Goal: Task Accomplishment & Management: Manage account settings

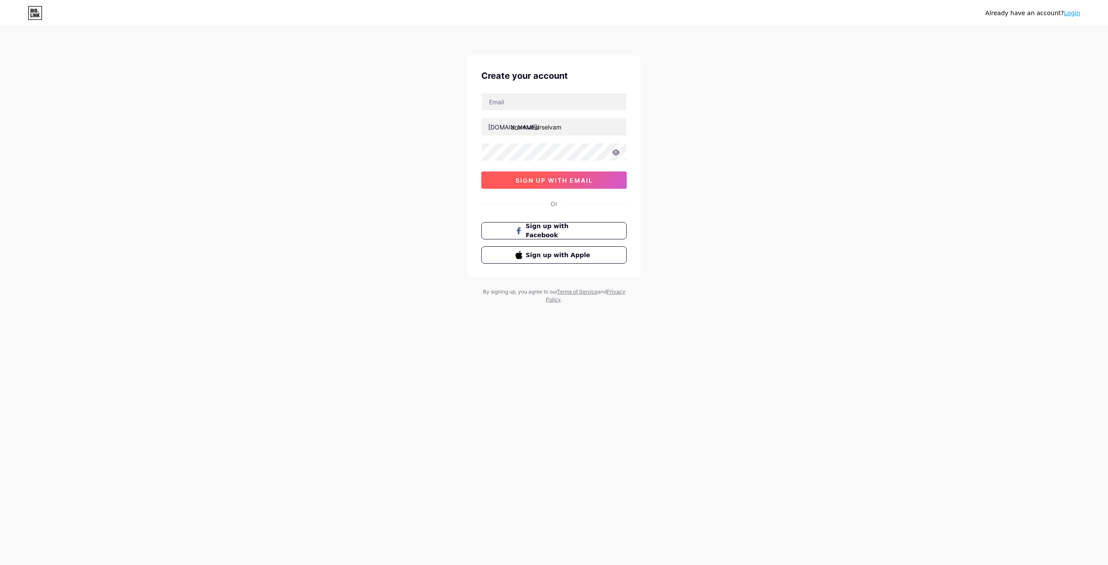
click at [569, 179] on span "sign up with email" at bounding box center [555, 180] width 78 height 7
click at [529, 100] on input "text" at bounding box center [554, 101] width 145 height 17
click at [1088, 42] on div "Already have an account? Login Create your account bio.link/ arunkumarselvam si…" at bounding box center [554, 165] width 1108 height 331
click at [534, 120] on input "text" at bounding box center [554, 126] width 145 height 17
click at [534, 98] on input "text" at bounding box center [554, 101] width 145 height 17
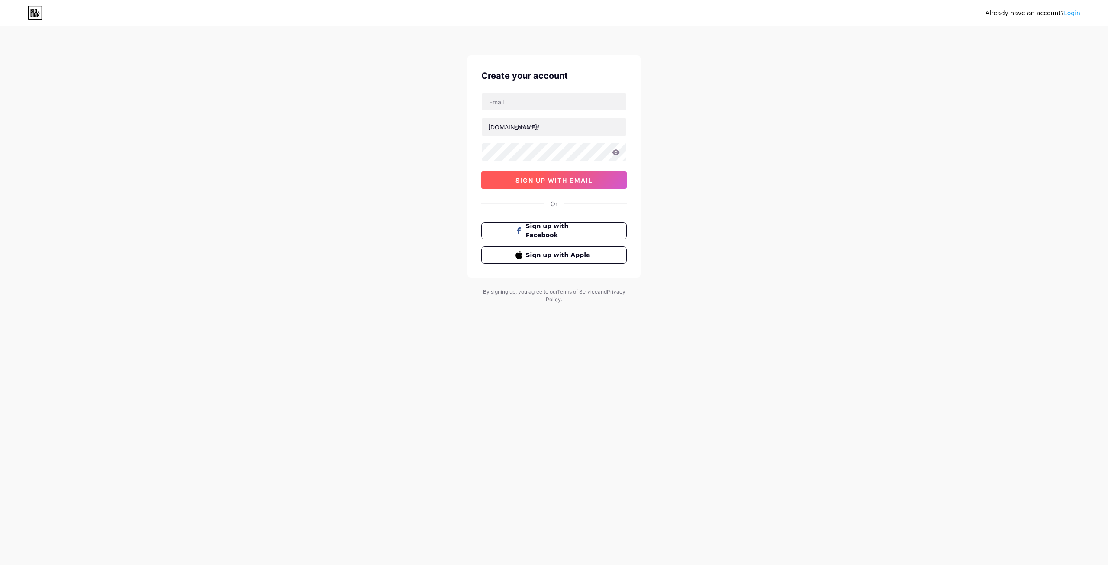
click at [569, 182] on span "sign up with email" at bounding box center [555, 180] width 78 height 7
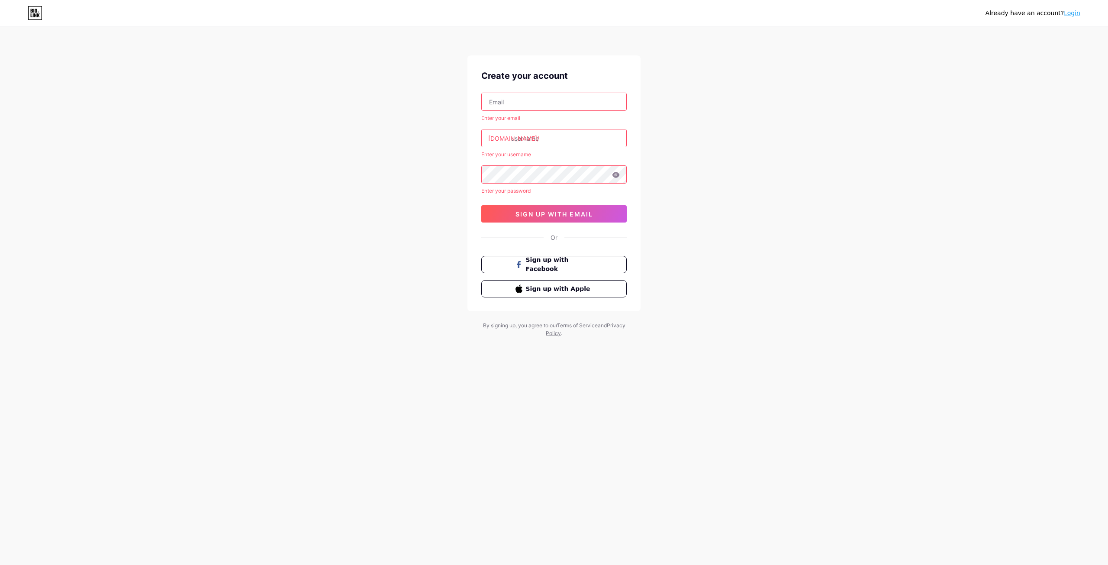
click at [541, 113] on div "Enter your email [DOMAIN_NAME]/ Enter your username Enter your password sign up…" at bounding box center [553, 158] width 145 height 130
click at [542, 103] on input "text" at bounding box center [554, 101] width 145 height 17
drag, startPoint x: 902, startPoint y: 103, endPoint x: 1066, endPoint y: 93, distance: 164.4
click at [902, 103] on div "Already have an account? Login Create your account Enter your email [DOMAIN_NAM…" at bounding box center [554, 182] width 1108 height 365
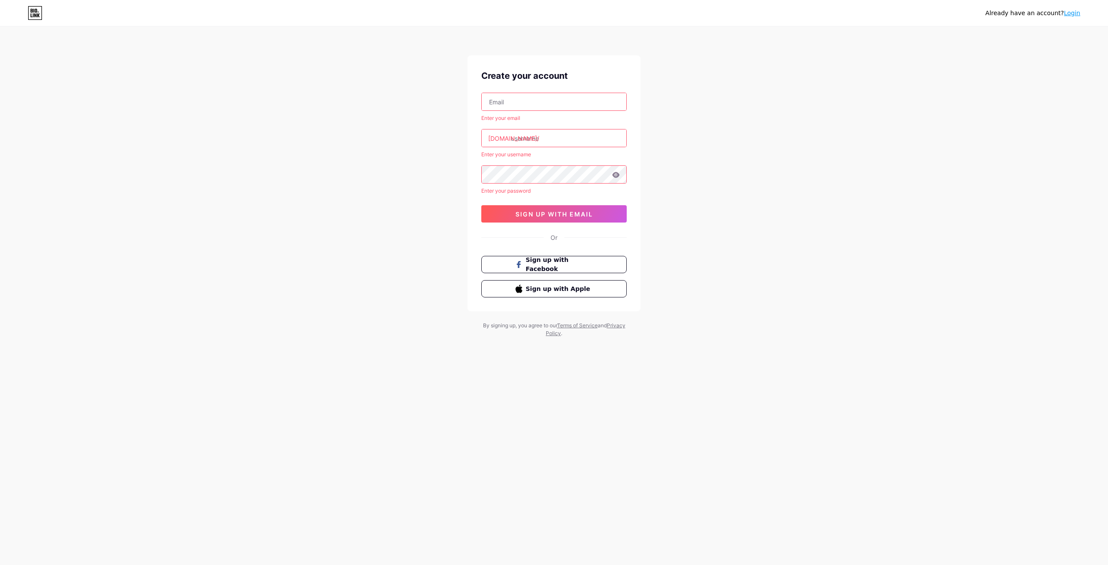
click at [502, 107] on input "text" at bounding box center [554, 101] width 145 height 17
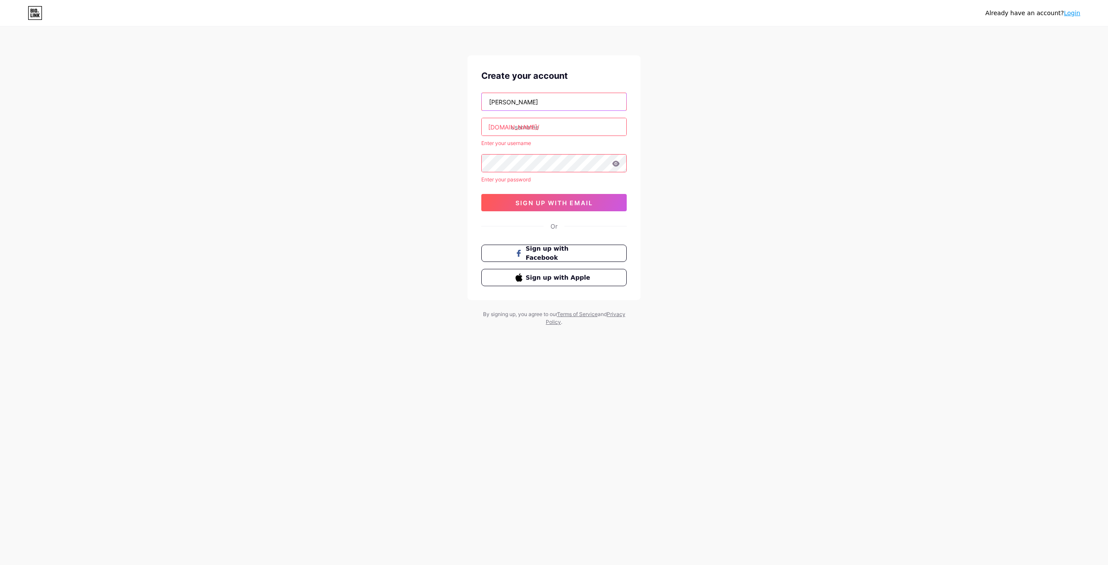
click at [568, 109] on input "[PERSON_NAME]" at bounding box center [554, 101] width 145 height 17
click at [541, 105] on input "[PERSON_NAME].portfoilo" at bounding box center [554, 101] width 145 height 17
type input "[PERSON_NAME][EMAIL_ADDRESS][DOMAIN_NAME]"
click at [560, 138] on div "[PERSON_NAME][EMAIL_ADDRESS][DOMAIN_NAME] [DOMAIN_NAME]/ Enter your username En…" at bounding box center [553, 152] width 145 height 119
click at [561, 131] on input "text" at bounding box center [554, 126] width 145 height 17
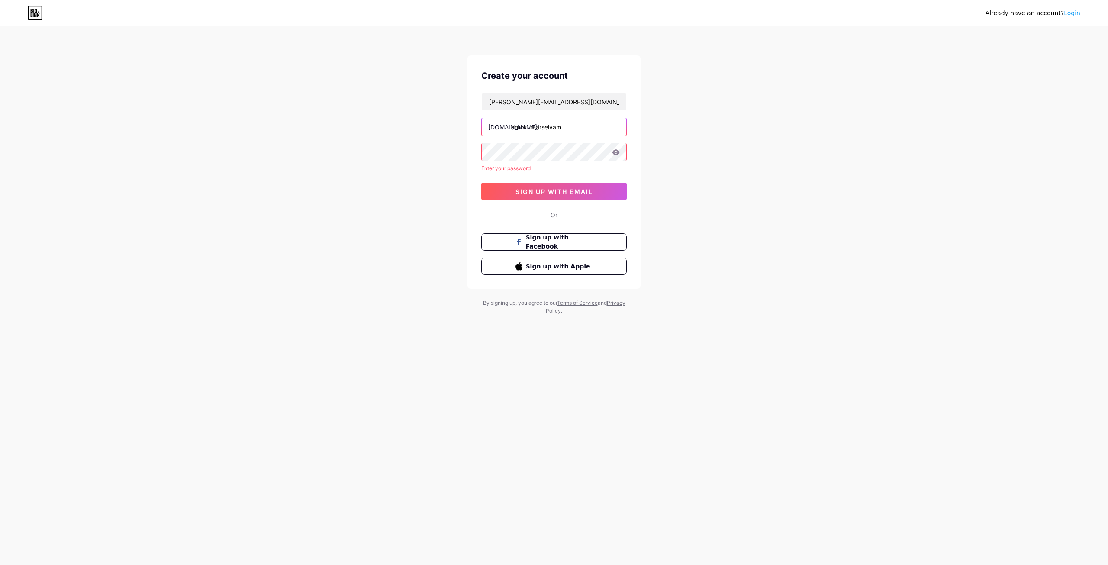
type input "arunkumarselvam"
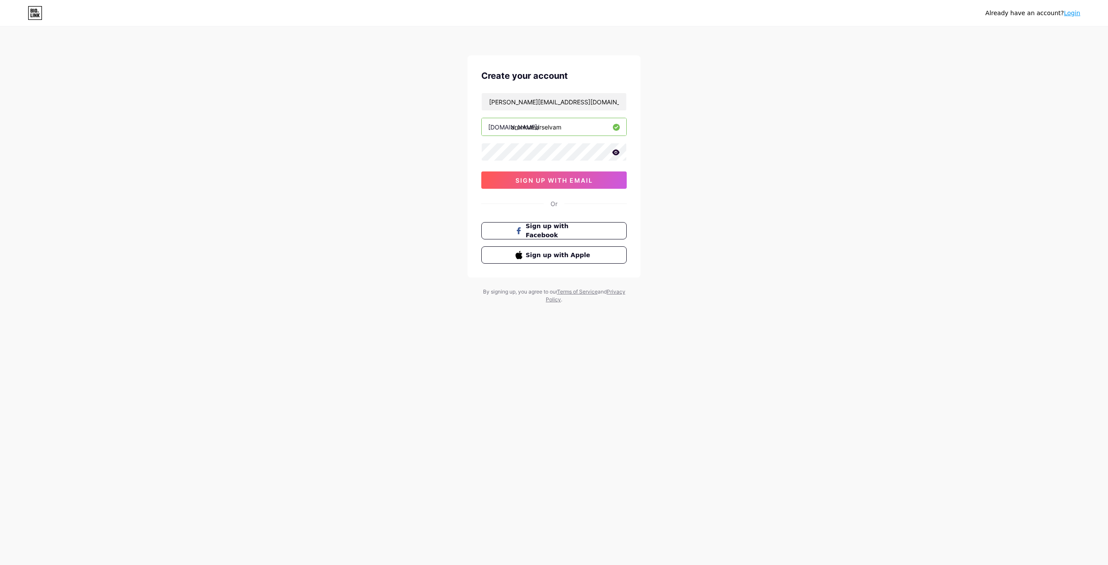
click at [619, 152] on icon at bounding box center [616, 152] width 7 height 6
click at [549, 177] on span "sign up with email" at bounding box center [555, 180] width 78 height 7
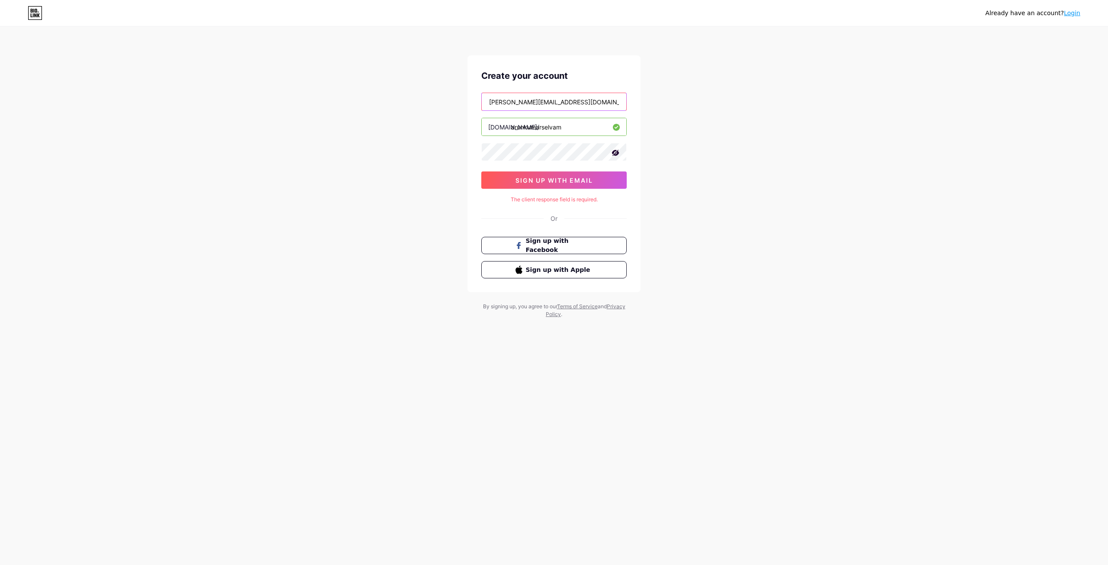
click at [595, 101] on input "[PERSON_NAME][EMAIL_ADDRESS][DOMAIN_NAME]" at bounding box center [554, 101] width 145 height 17
click at [573, 180] on span "sign up with email" at bounding box center [555, 180] width 78 height 7
click at [555, 181] on span "sign up with email" at bounding box center [555, 180] width 78 height 7
click at [557, 218] on div "Or" at bounding box center [554, 218] width 7 height 9
click at [554, 218] on div "Or" at bounding box center [554, 218] width 7 height 9
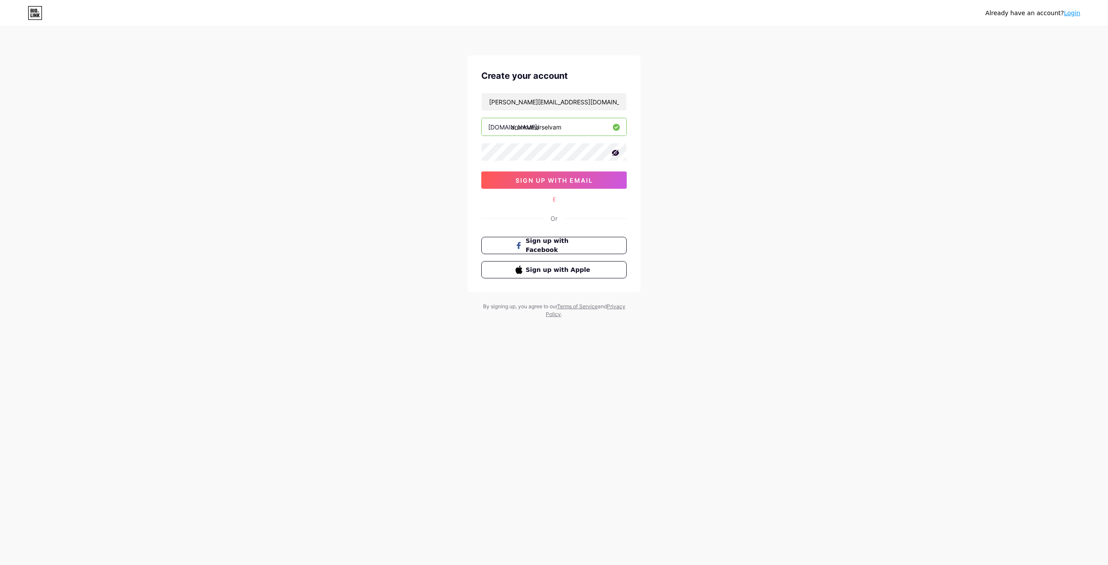
click at [552, 218] on div "Or" at bounding box center [554, 218] width 7 height 9
click at [553, 178] on span "sign up with email" at bounding box center [555, 180] width 78 height 7
click at [595, 127] on input "arunkumarselvam" at bounding box center [554, 126] width 145 height 17
click at [585, 103] on input "[PERSON_NAME][EMAIL_ADDRESS][DOMAIN_NAME]" at bounding box center [554, 101] width 145 height 17
drag, startPoint x: 597, startPoint y: 100, endPoint x: 455, endPoint y: 102, distance: 142.0
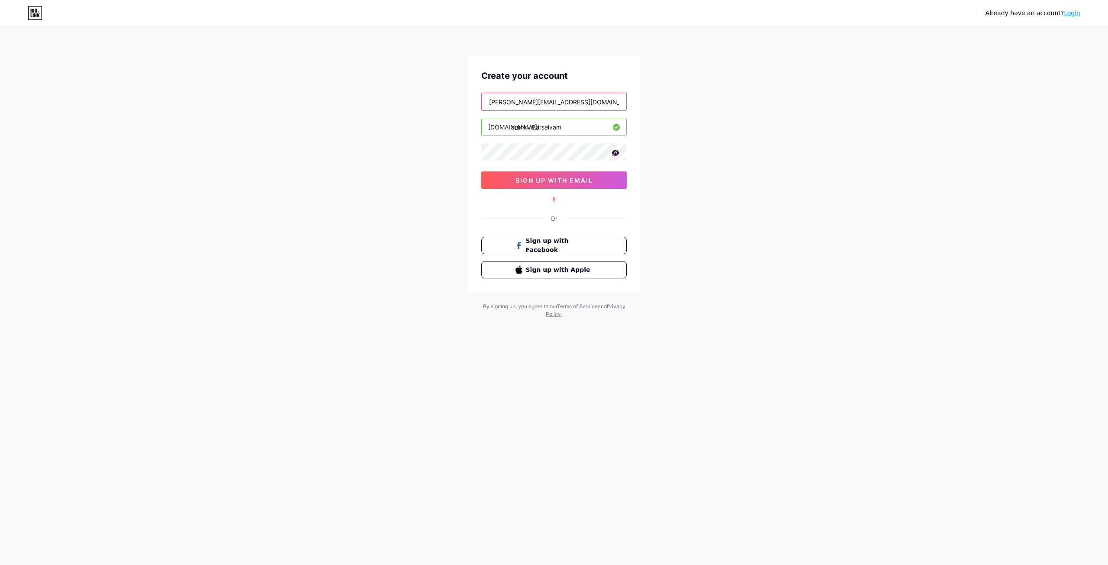
click at [455, 102] on div "Already have an account? Login Create your account [PERSON_NAME][EMAIL_ADDRESS]…" at bounding box center [554, 173] width 1108 height 346
click at [565, 182] on span "sign up with email" at bounding box center [555, 180] width 78 height 7
click at [613, 151] on icon at bounding box center [615, 153] width 9 height 9
click at [40, 17] on icon at bounding box center [35, 13] width 15 height 14
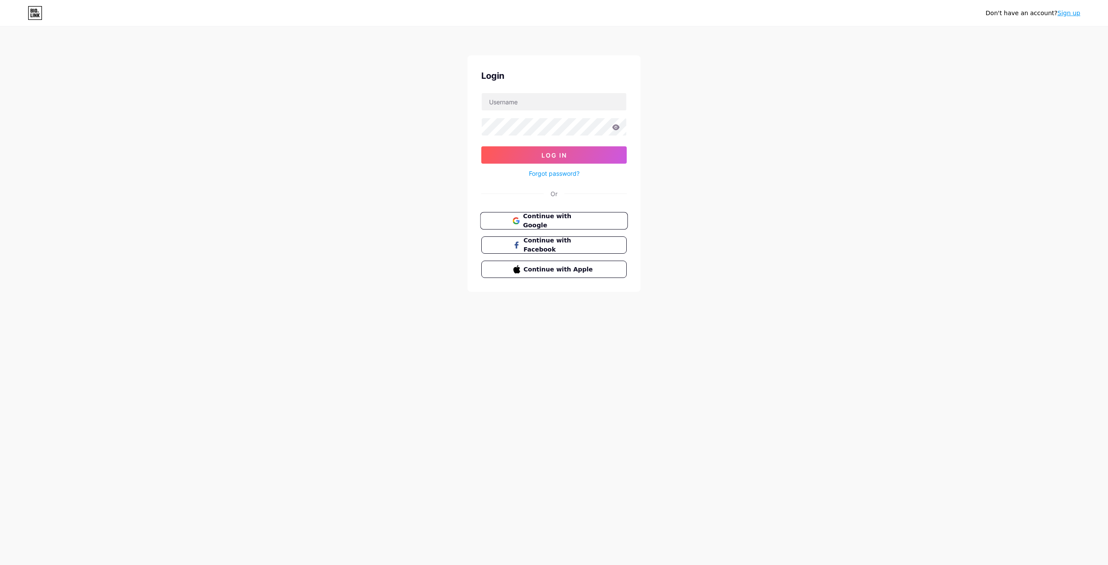
click at [593, 226] on button "Continue with Google" at bounding box center [554, 221] width 148 height 18
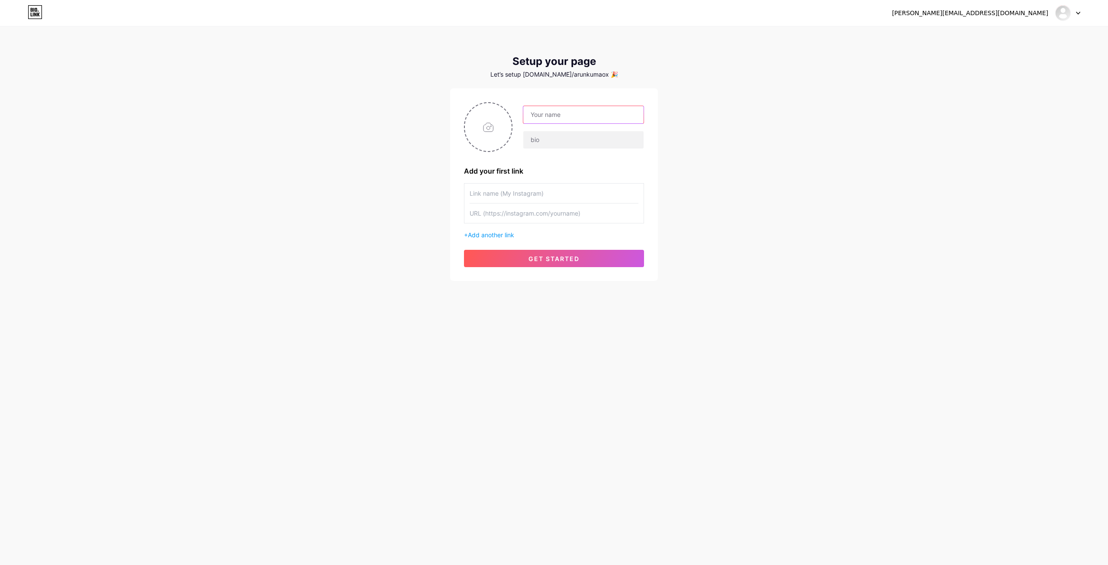
click at [576, 114] on input "text" at bounding box center [583, 114] width 120 height 17
type input "a"
type input "ARUNKUMARSELVAM"
click at [558, 141] on input "text" at bounding box center [583, 139] width 120 height 17
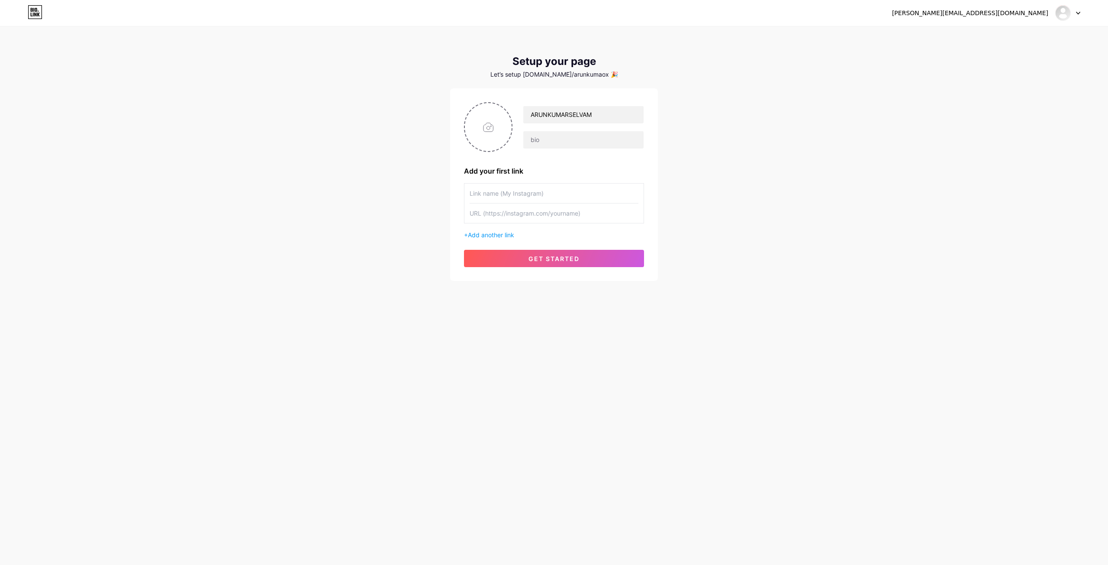
click at [534, 193] on input "text" at bounding box center [554, 193] width 169 height 19
click at [558, 255] on span "get started" at bounding box center [554, 258] width 51 height 7
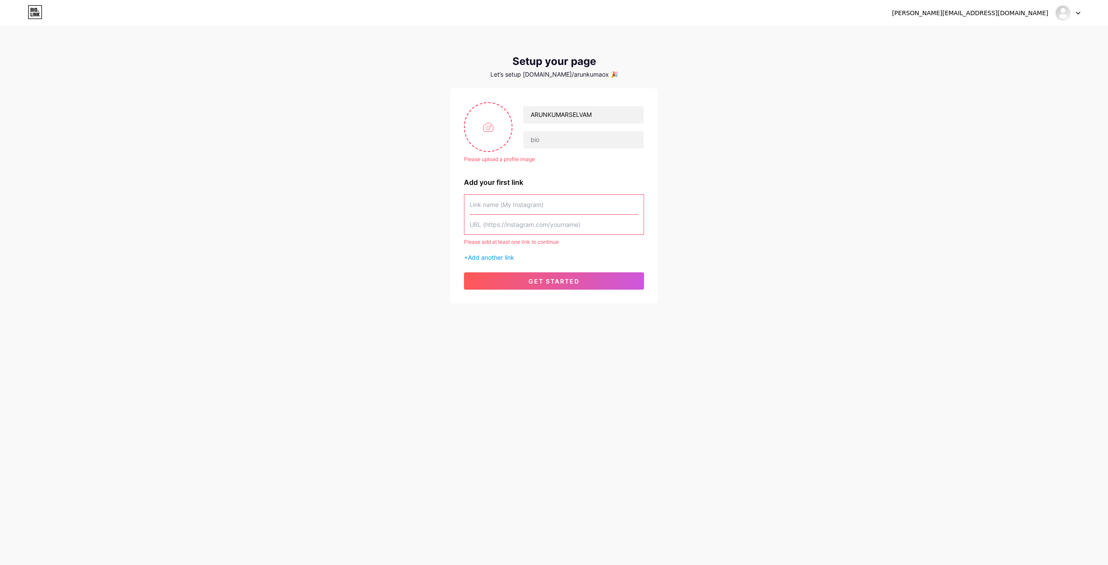
click at [563, 168] on div "Please upload a profile image ARUNKUMARSELVAM Please upload a profile image Add…" at bounding box center [554, 195] width 180 height 187
click at [582, 77] on div "Let’s setup bio.link/arunkumaox 🎉" at bounding box center [554, 74] width 208 height 7
click at [603, 90] on div "Please upload a profile image ARUNKUMARSELVAM Please upload a profile image Add…" at bounding box center [554, 195] width 208 height 215
click at [600, 74] on div "Let’s setup bio.link/arunkumaox 🎉" at bounding box center [554, 74] width 208 height 7
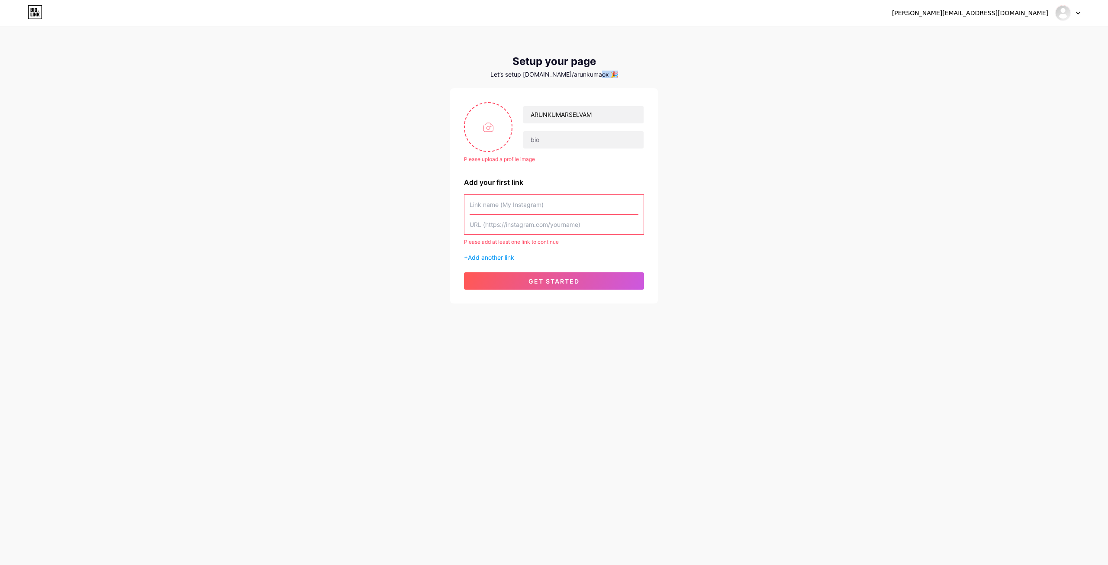
click at [600, 74] on div "Let’s setup bio.link/arunkumaox 🎉" at bounding box center [554, 74] width 208 height 7
click at [1080, 17] on div at bounding box center [1068, 13] width 25 height 16
click at [1068, 14] on img at bounding box center [1064, 13] width 14 height 14
click at [1066, 15] on img at bounding box center [1064, 13] width 14 height 14
click at [1008, 45] on link "Dashboard" at bounding box center [1026, 35] width 107 height 23
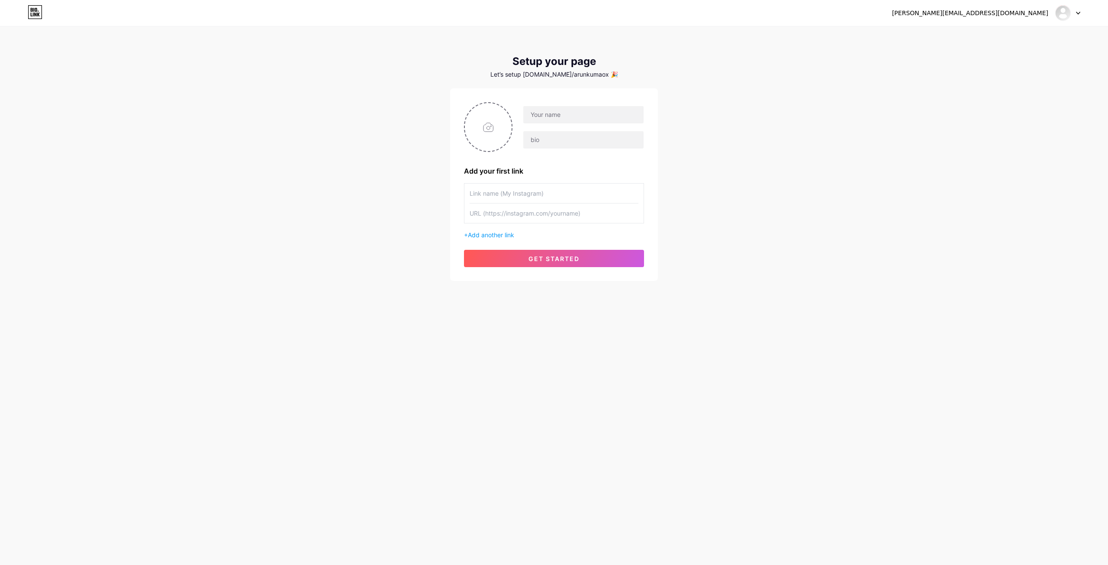
click at [596, 76] on div "Let’s setup bio.link/arunkumaox 🎉" at bounding box center [554, 74] width 208 height 7
click at [577, 71] on div "Let’s setup bio.link/arunkumaox 🎉" at bounding box center [554, 74] width 208 height 7
click at [563, 78] on div "Let’s setup bio.link/arunkumaox 🎉" at bounding box center [554, 74] width 208 height 7
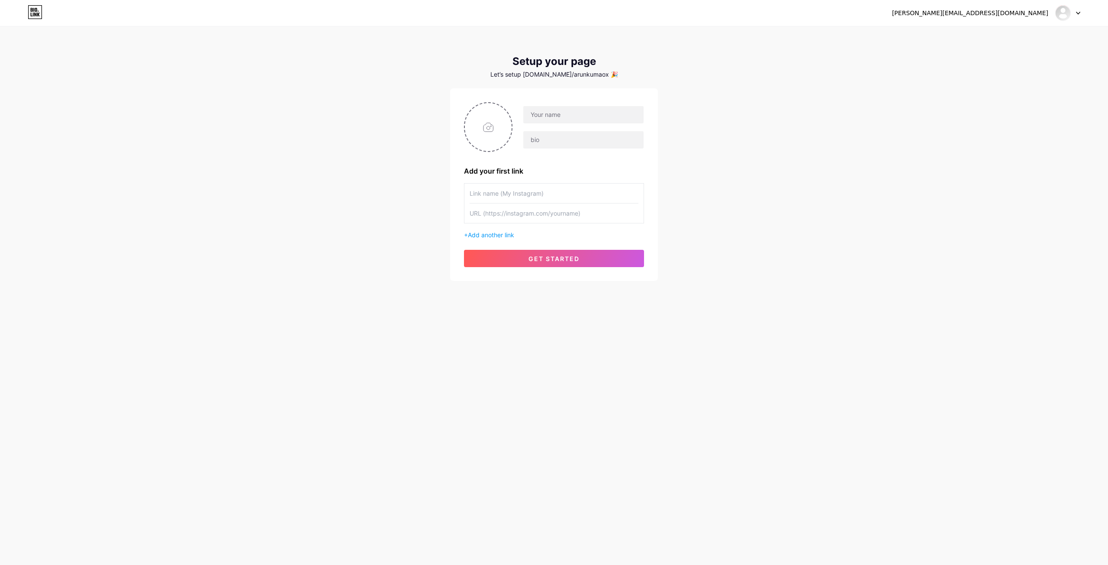
click at [591, 74] on div "Let’s setup bio.link/arunkumaox 🎉" at bounding box center [554, 74] width 208 height 7
click at [1075, 10] on div at bounding box center [1068, 13] width 25 height 16
drag, startPoint x: 1005, startPoint y: 58, endPoint x: 759, endPoint y: 90, distance: 247.6
click at [761, 90] on div "arunkumar.portfolio1@gmail.com Dashboard Logout Setup your page Let’s setup bio…" at bounding box center [554, 154] width 1108 height 309
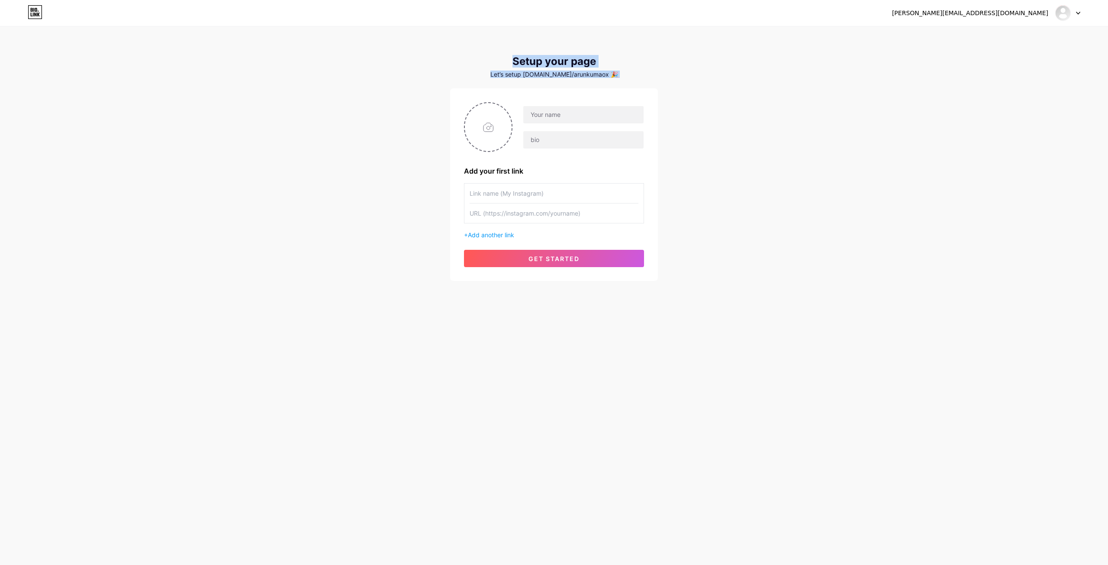
click at [721, 108] on div "arunkumar.portfolio1@gmail.com Dashboard Logout Setup your page Let’s setup bio…" at bounding box center [554, 154] width 1108 height 309
click at [42, 14] on div "arunkumar.portfolio1@gmail.com Dashboard Logout" at bounding box center [554, 13] width 1108 height 16
click at [39, 15] on icon at bounding box center [38, 15] width 3 height 4
click at [567, 108] on input "text" at bounding box center [583, 114] width 120 height 17
type input "ARUNKUMARSELVAM"
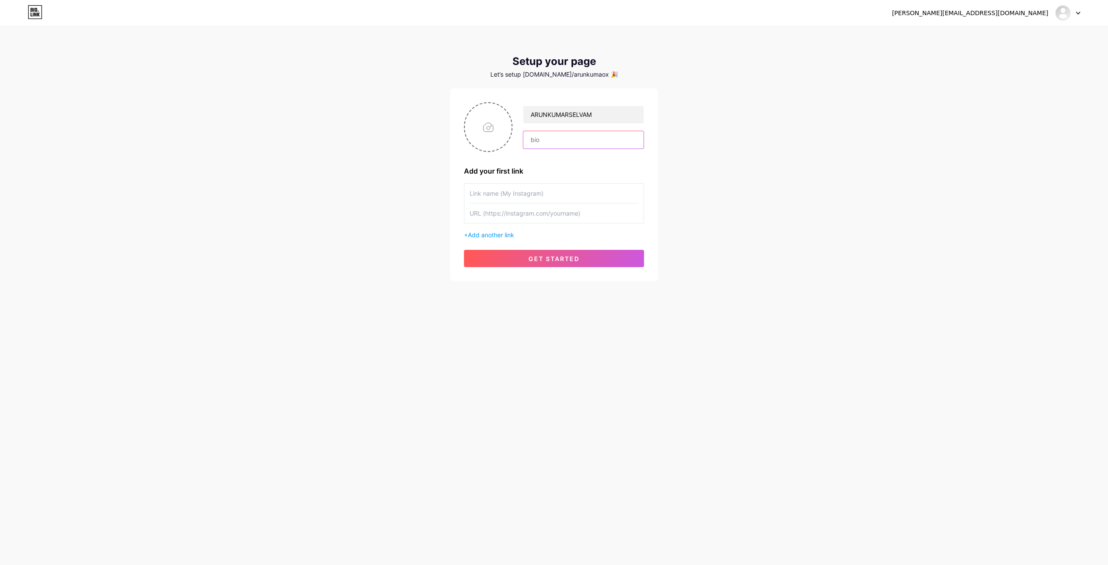
click at [552, 140] on input "text" at bounding box center [583, 139] width 120 height 17
click at [520, 192] on input "text" at bounding box center [554, 193] width 169 height 19
type input "Y"
type input "Instagram"
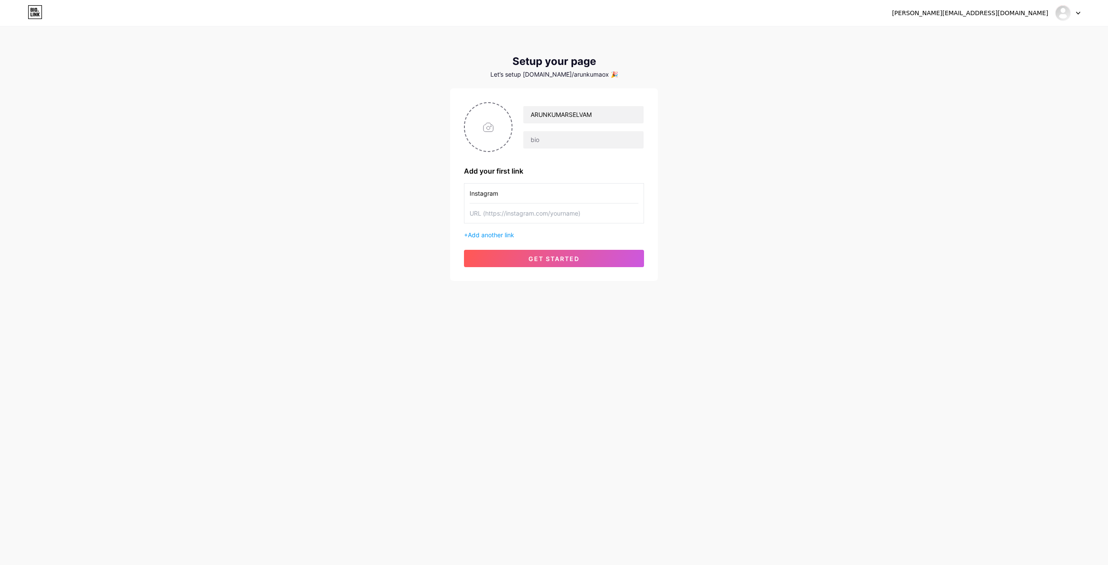
click at [539, 218] on input "text" at bounding box center [554, 213] width 169 height 19
click at [622, 220] on input "text" at bounding box center [554, 213] width 169 height 19
paste input "https://www.instagram.com/aks_travel_mind/"
type input "https://www.instagram.com/aks_travel_mind/"
click at [559, 255] on span "get started" at bounding box center [554, 258] width 51 height 7
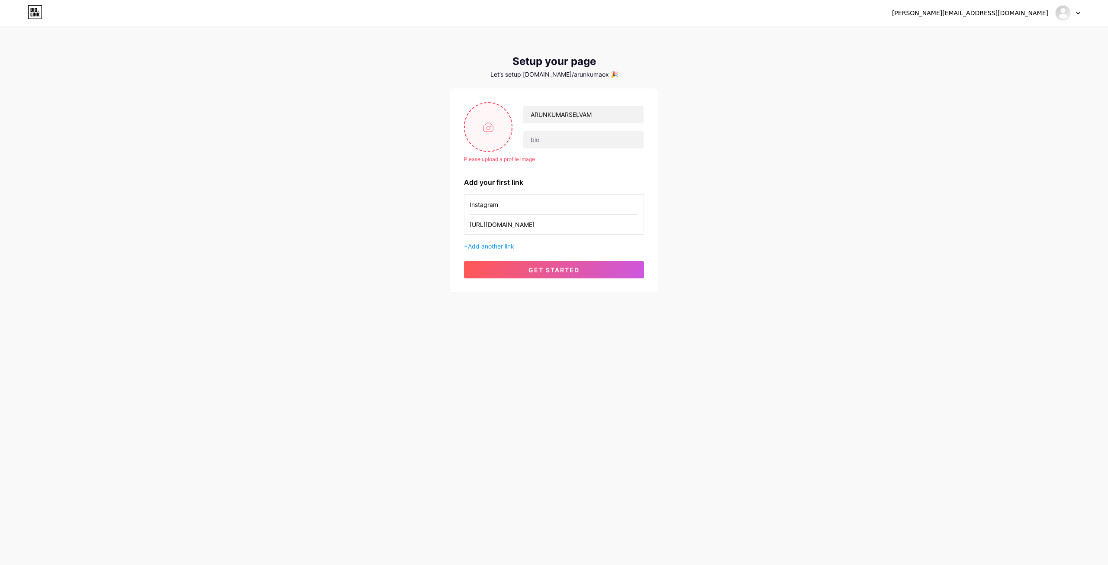
click at [477, 122] on input "file" at bounding box center [488, 127] width 47 height 48
type input "C:\fakepath\Screenshot 2025-05-07 180757.png"
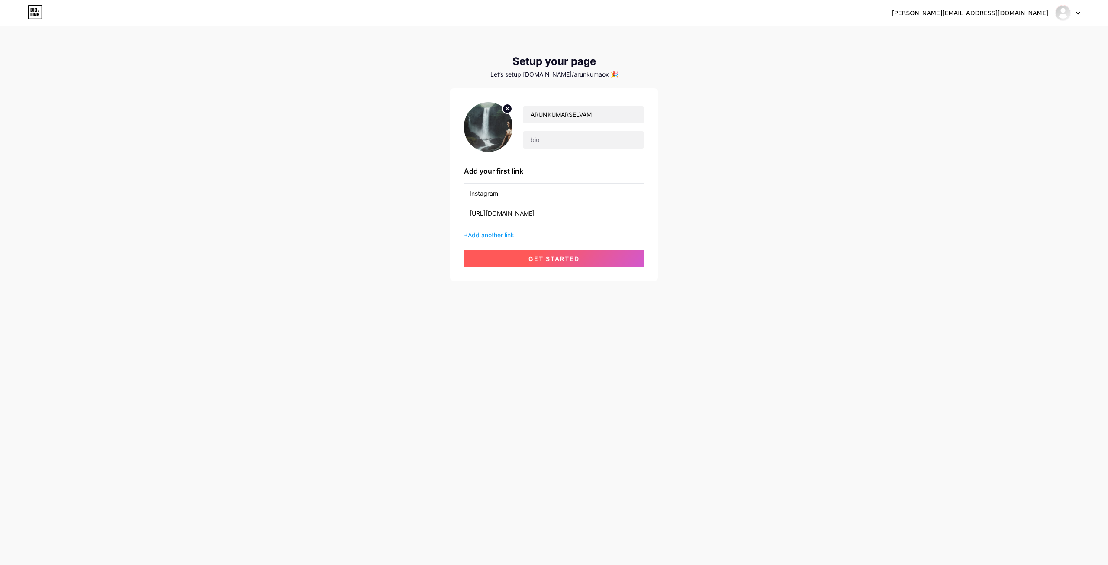
click at [549, 259] on span "get started" at bounding box center [554, 258] width 51 height 7
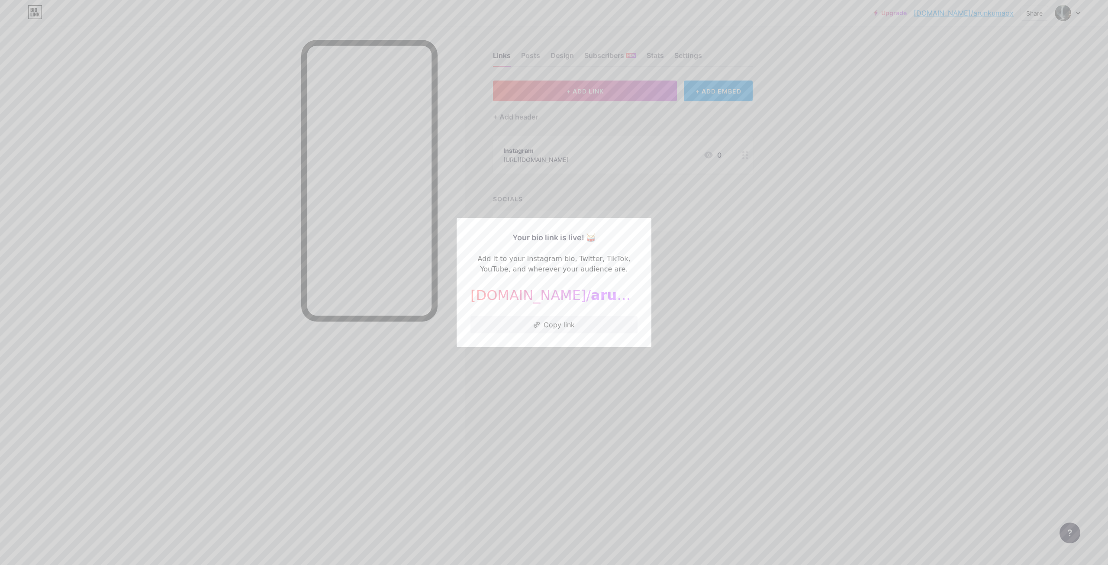
click at [658, 261] on div at bounding box center [554, 282] width 1108 height 565
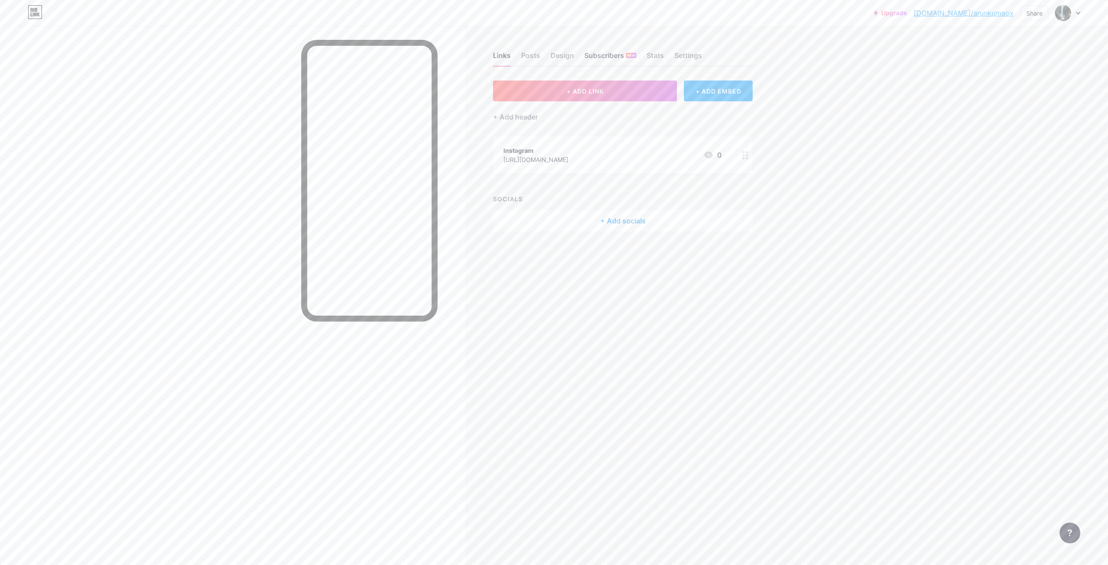
click at [587, 58] on div "Subscribers NEW" at bounding box center [611, 58] width 52 height 16
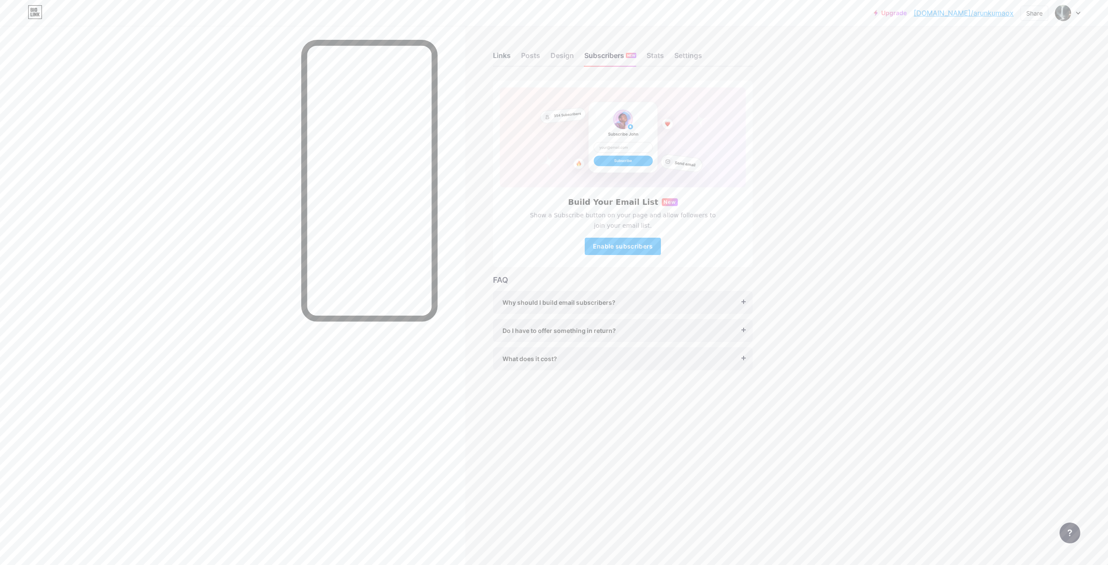
click at [500, 58] on div "Links" at bounding box center [502, 58] width 18 height 16
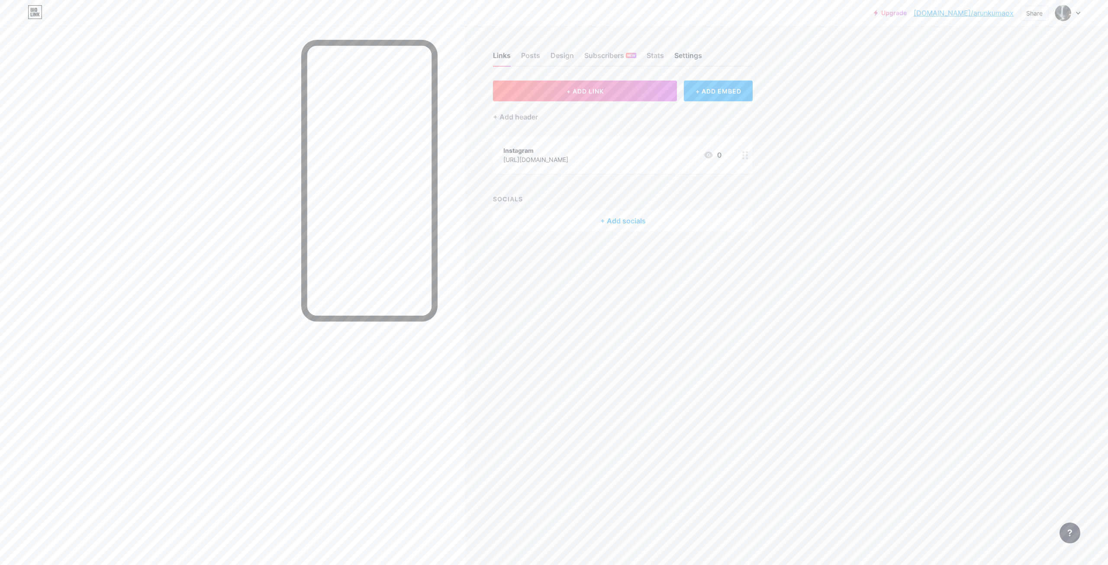
click at [682, 60] on div "Settings" at bounding box center [689, 58] width 28 height 16
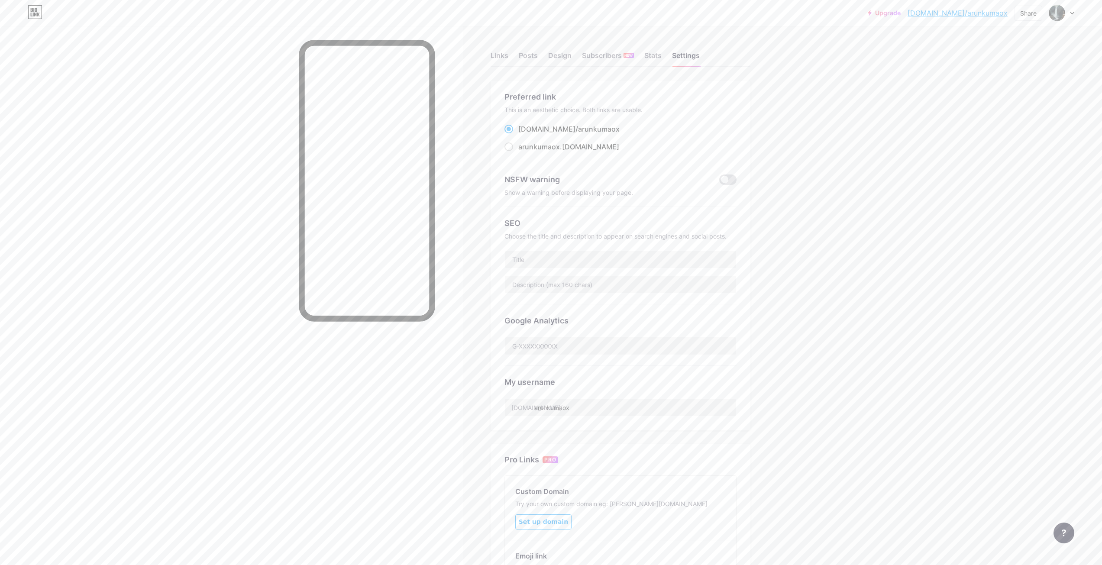
click at [540, 112] on div "This is an aesthetic choice. Both links are usable." at bounding box center [620, 109] width 232 height 7
click at [583, 111] on div "This is an aesthetic choice. Both links are usable." at bounding box center [620, 109] width 232 height 7
click at [535, 134] on div "bio.link/ arunkumaox" at bounding box center [568, 129] width 101 height 10
click at [524, 134] on input "bio.link/ arunkumaox" at bounding box center [521, 137] width 6 height 6
click at [512, 130] on span at bounding box center [508, 129] width 9 height 9
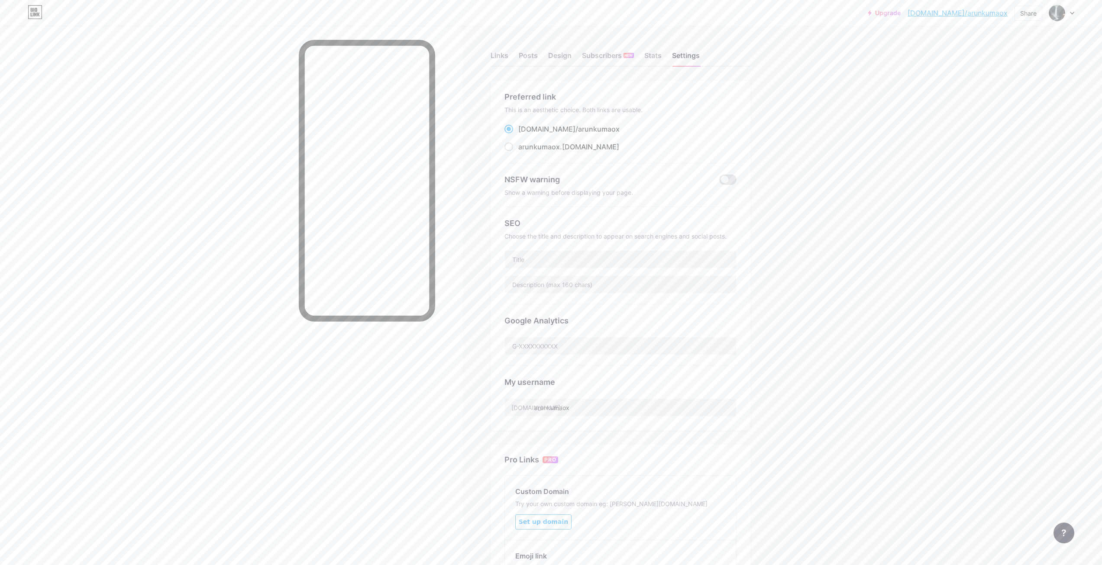
click at [518, 134] on input "bio.link/ arunkumaox" at bounding box center [521, 137] width 6 height 6
click at [516, 156] on div "Preferred link This is an aesthetic choice. Both links are usable. bio.link/ ar…" at bounding box center [620, 127] width 232 height 72
click at [513, 151] on label "arunkumaox .bio.link" at bounding box center [561, 147] width 115 height 10
click at [518, 152] on input "arunkumaox .bio.link" at bounding box center [521, 155] width 6 height 6
radio input "true"
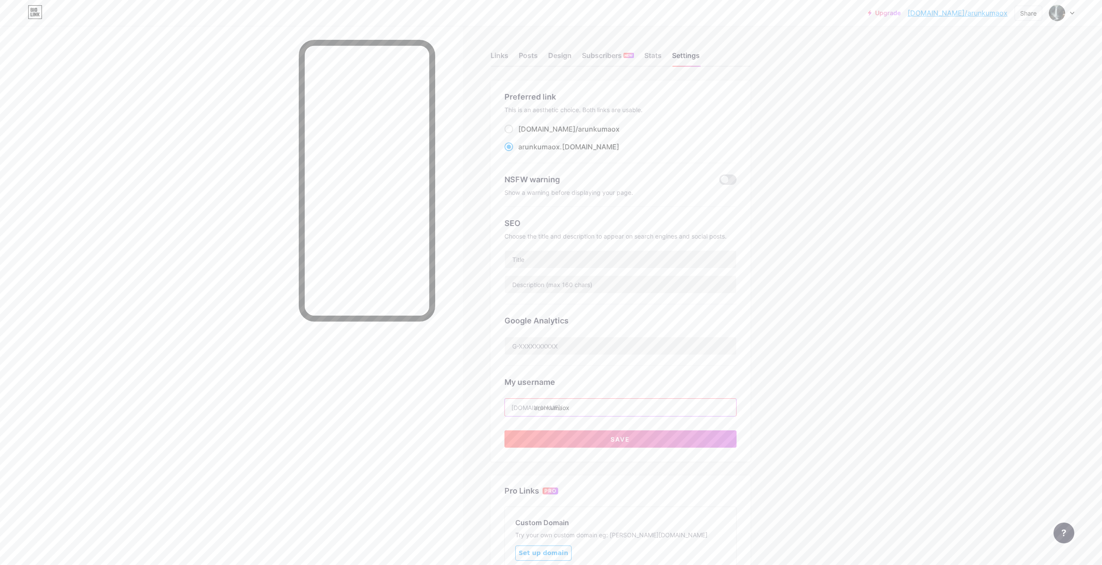
click at [591, 411] on input "arunkumaox" at bounding box center [620, 407] width 231 height 17
type input "arunkumarselvam"
click at [653, 436] on button "Save" at bounding box center [620, 438] width 232 height 17
click at [967, 7] on div "Upgrade arunkumarselvam... arunkumarselvam.bio.link" at bounding box center [959, 13] width 97 height 16
click at [969, 14] on link "arunkumarselvam.bio.link" at bounding box center [978, 13] width 57 height 10
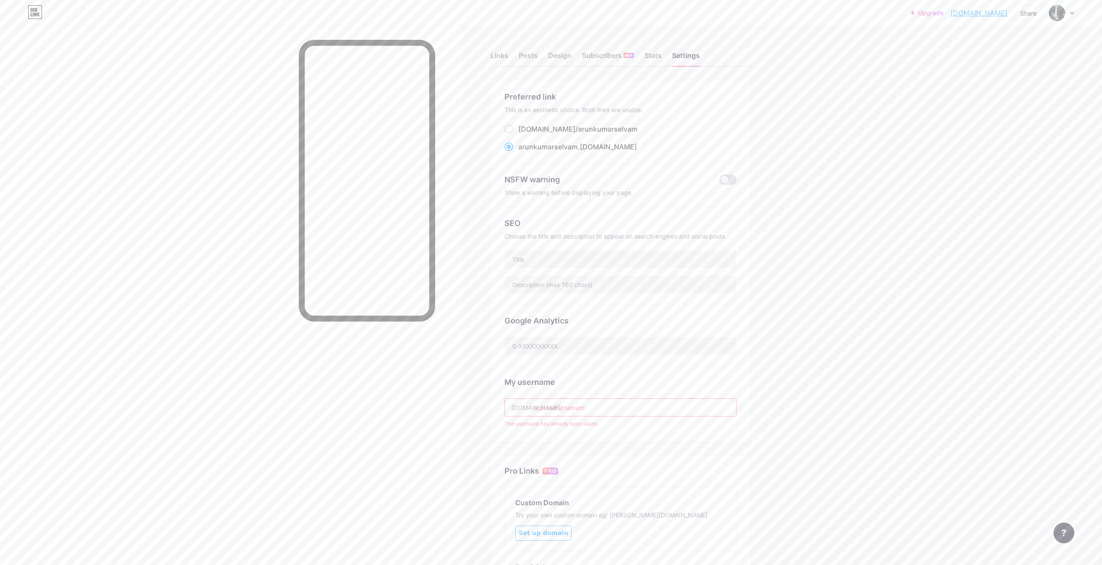
click at [787, 376] on div "Links Posts Design Subscribers NEW Stats Settings Preferred link This is an aes…" at bounding box center [393, 357] width 787 height 663
click at [653, 58] on div "Stats" at bounding box center [652, 58] width 17 height 16
click at [619, 54] on div "Subscribers NEW" at bounding box center [608, 58] width 52 height 16
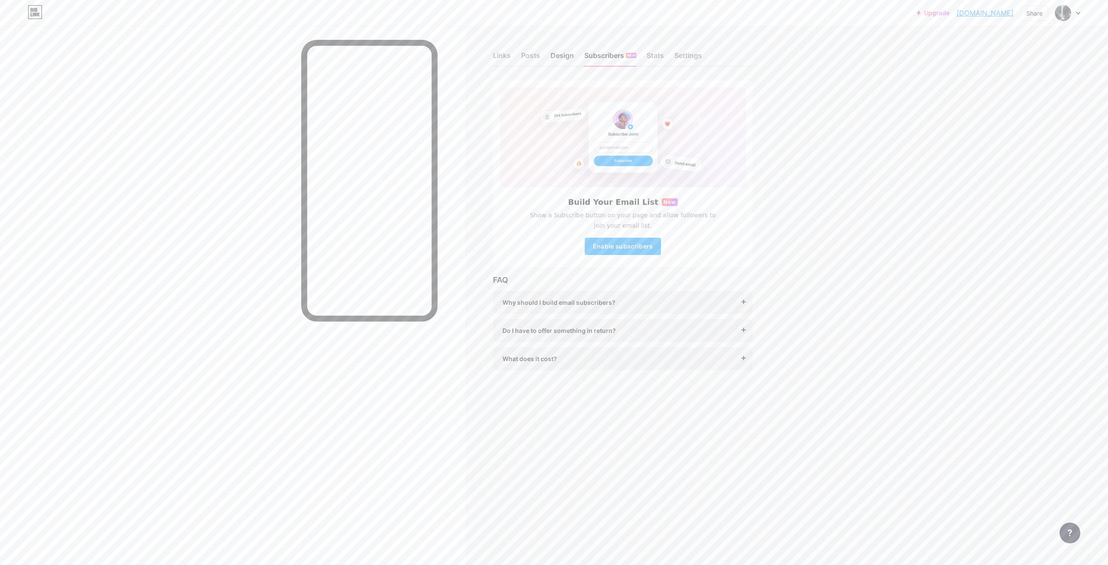
click at [559, 55] on div "Design" at bounding box center [562, 58] width 23 height 16
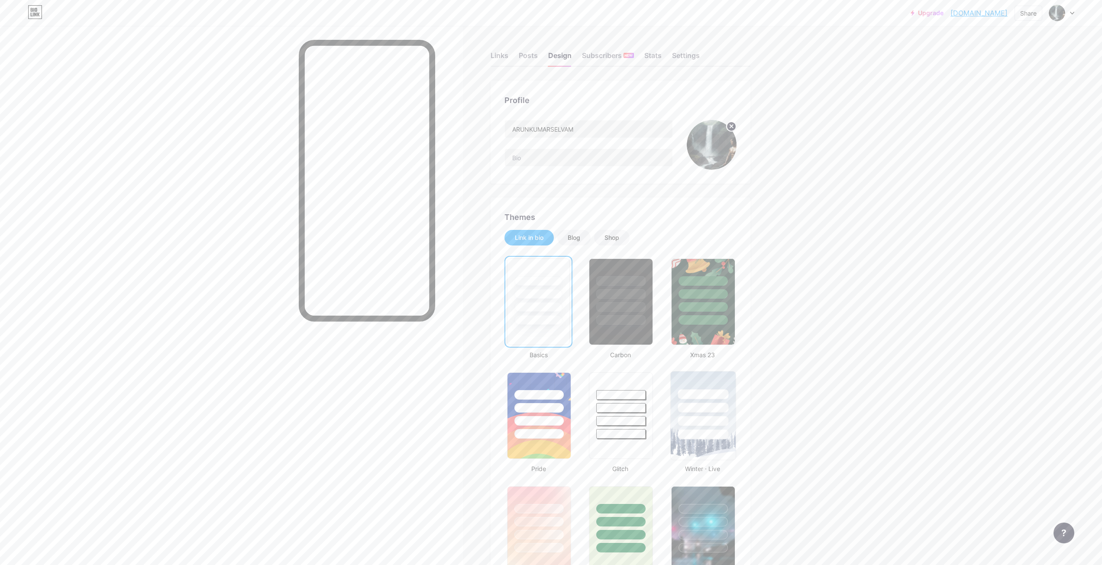
click at [713, 389] on div at bounding box center [702, 406] width 65 height 68
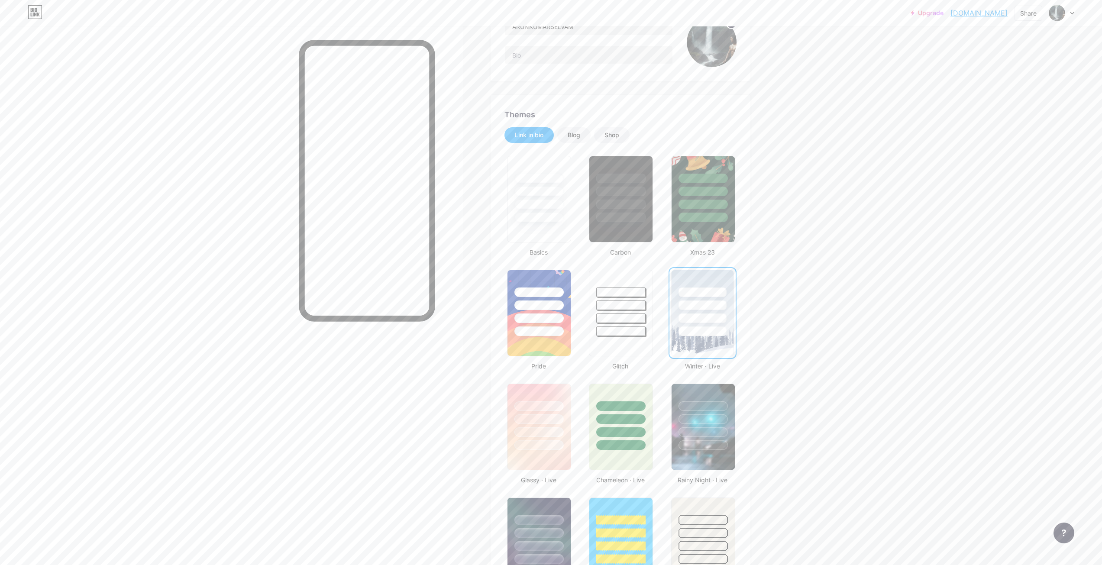
scroll to position [130, 0]
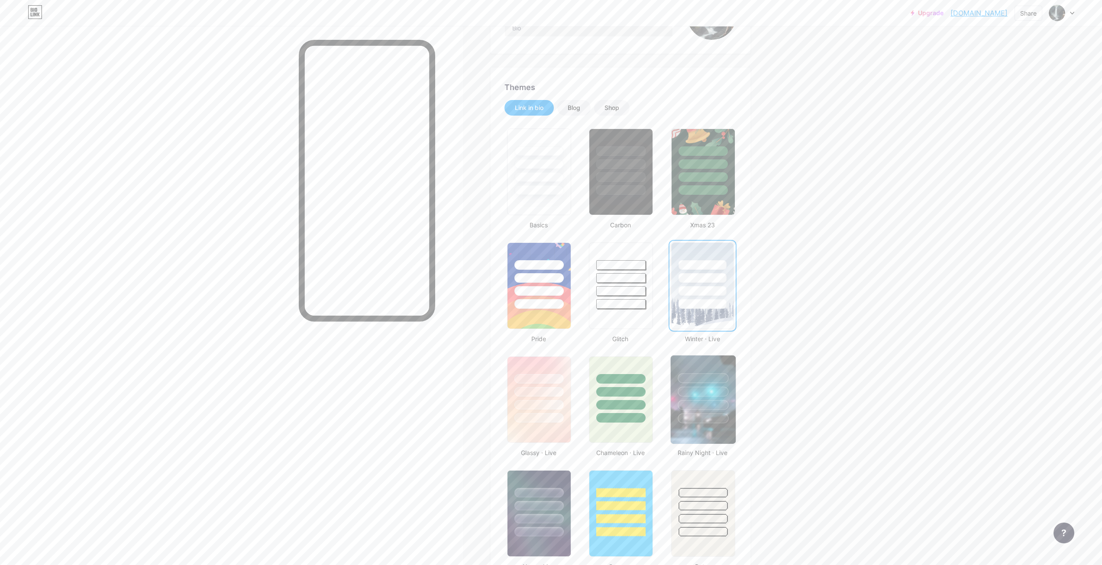
click at [712, 389] on div at bounding box center [703, 392] width 51 height 10
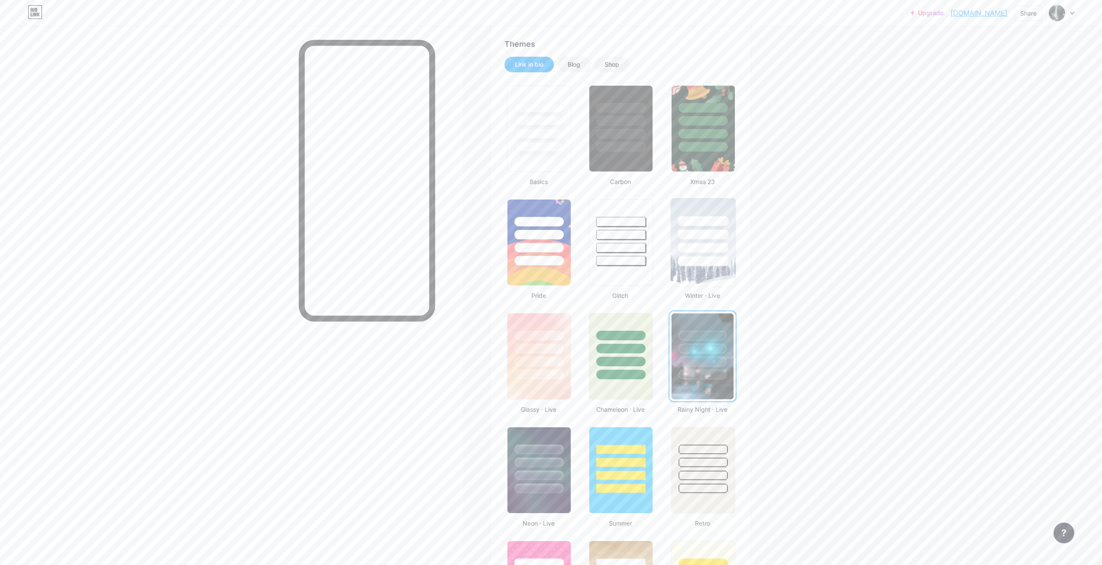
scroll to position [0, 0]
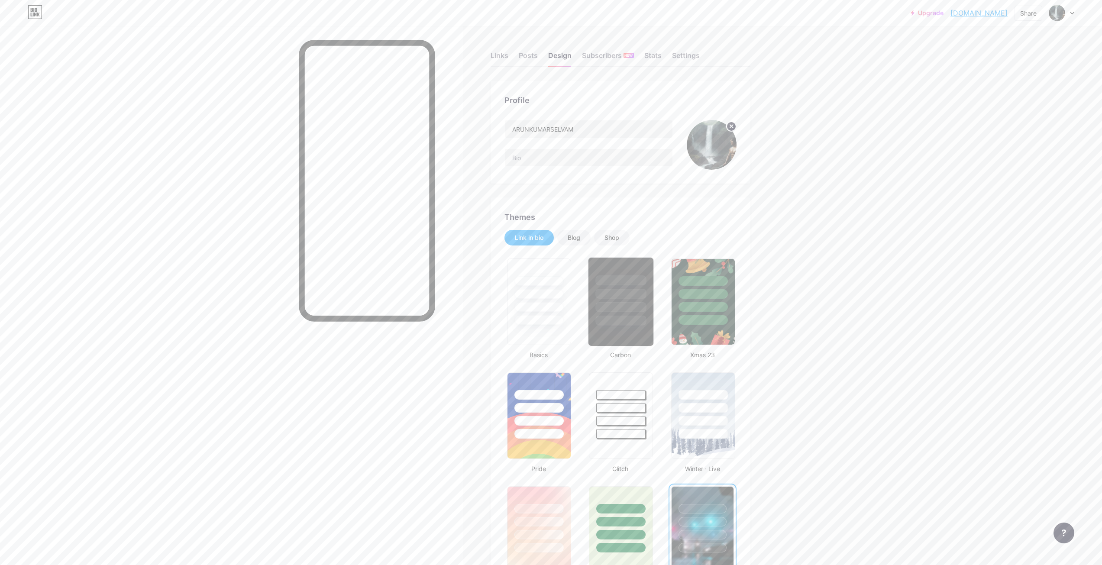
click at [637, 312] on div at bounding box center [621, 307] width 51 height 10
click at [543, 309] on div at bounding box center [539, 307] width 51 height 10
click at [554, 385] on div at bounding box center [539, 406] width 65 height 68
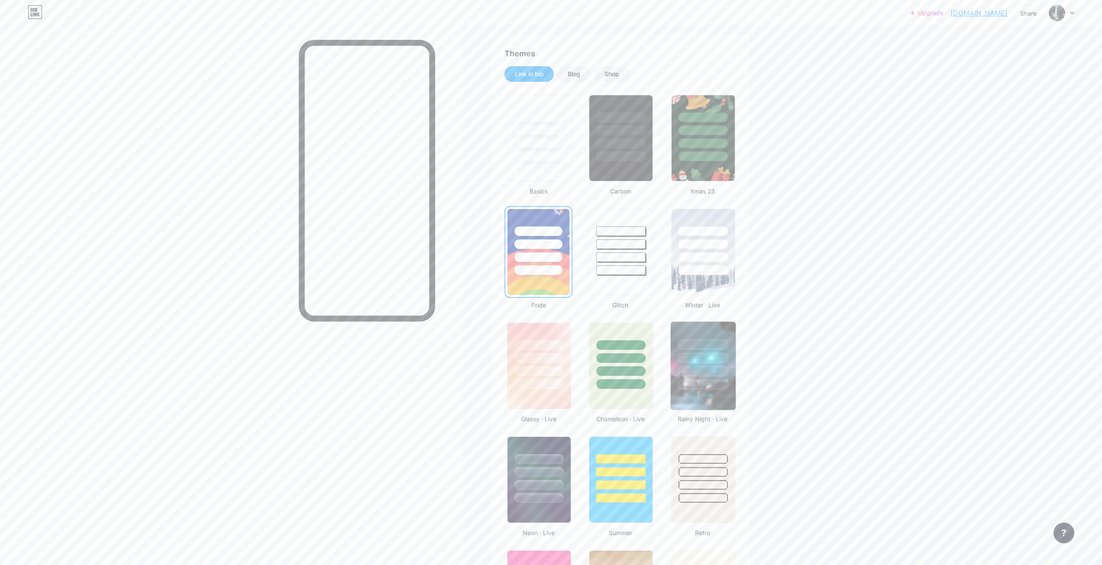
scroll to position [216, 0]
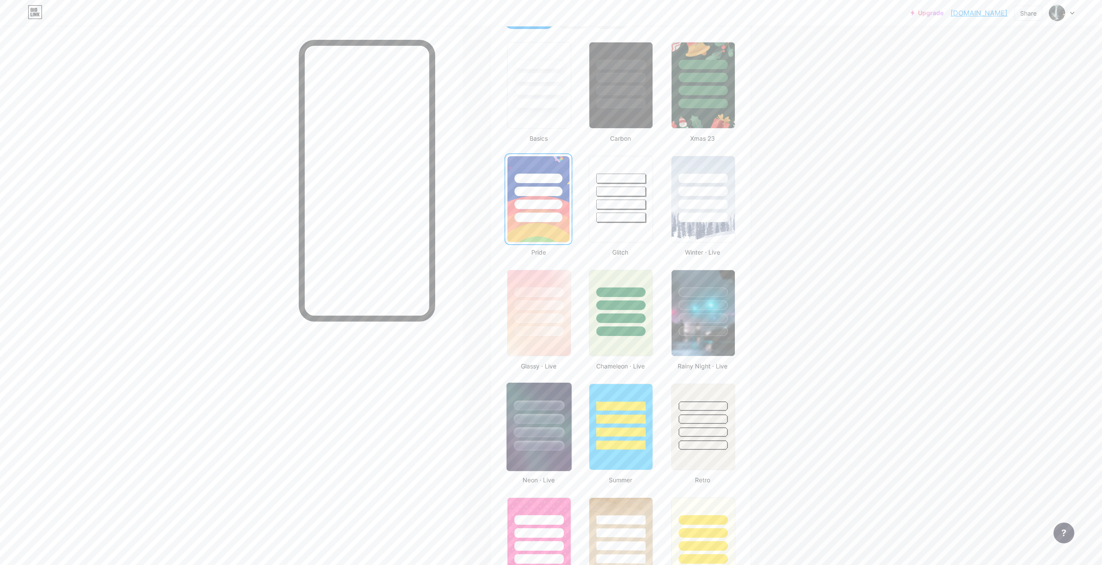
click at [549, 414] on div at bounding box center [539, 417] width 65 height 68
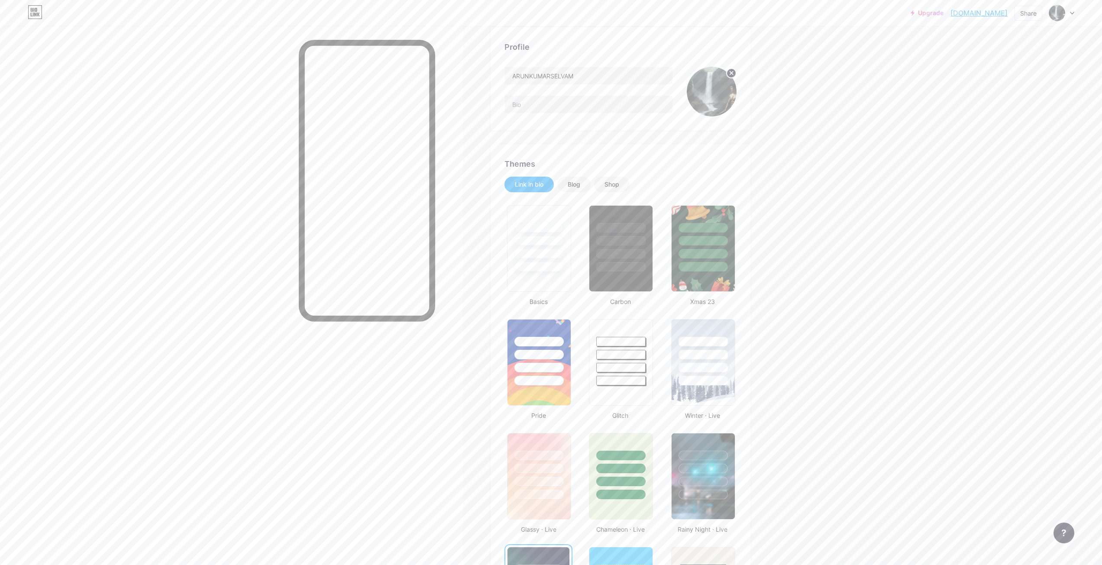
scroll to position [0, 0]
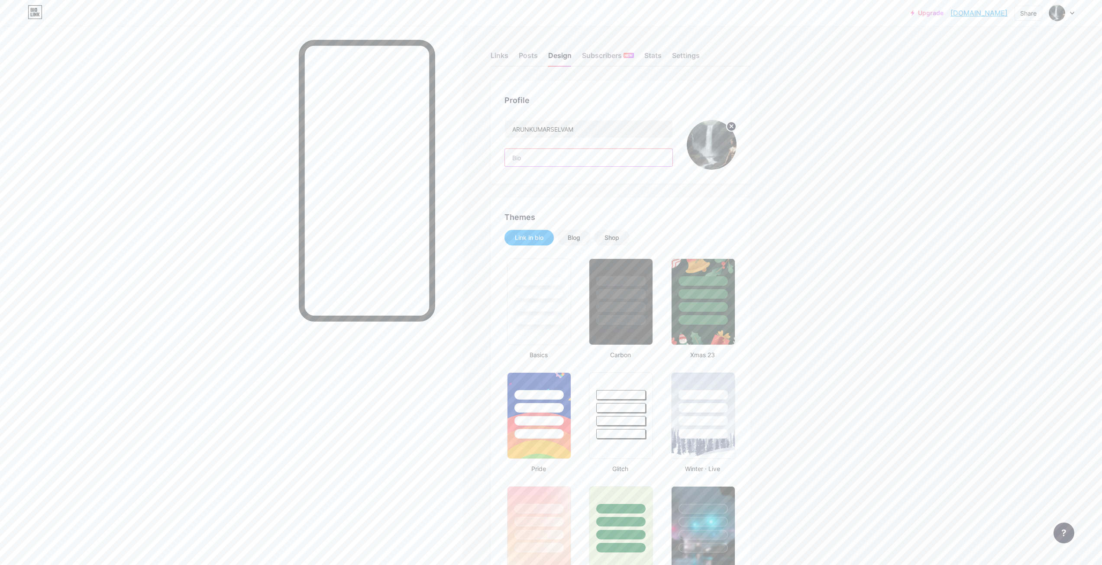
click at [539, 161] on input "text" at bounding box center [589, 157] width 168 height 17
paste input "cinematographer"
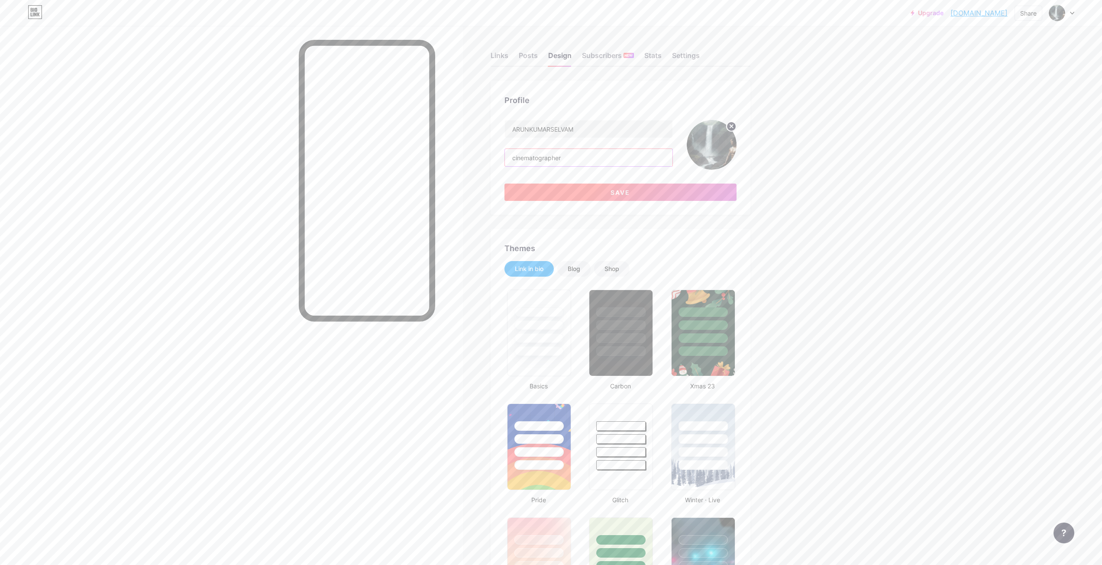
type input "cinematographer"
click at [615, 194] on span "Save" at bounding box center [620, 192] width 19 height 7
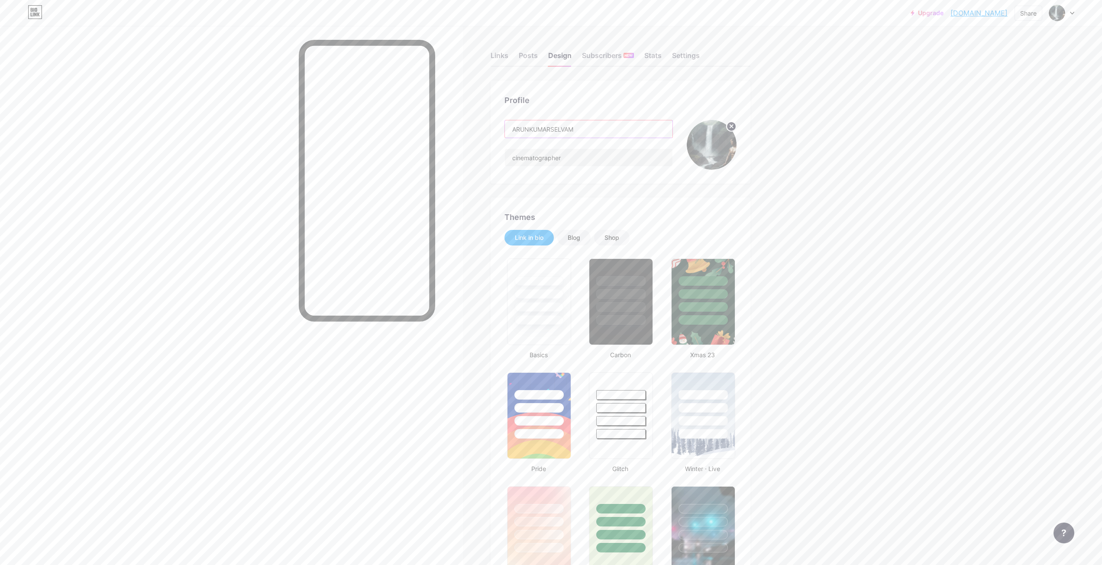
click at [553, 133] on input "ARUNKUMARSELVAM" at bounding box center [589, 128] width 168 height 17
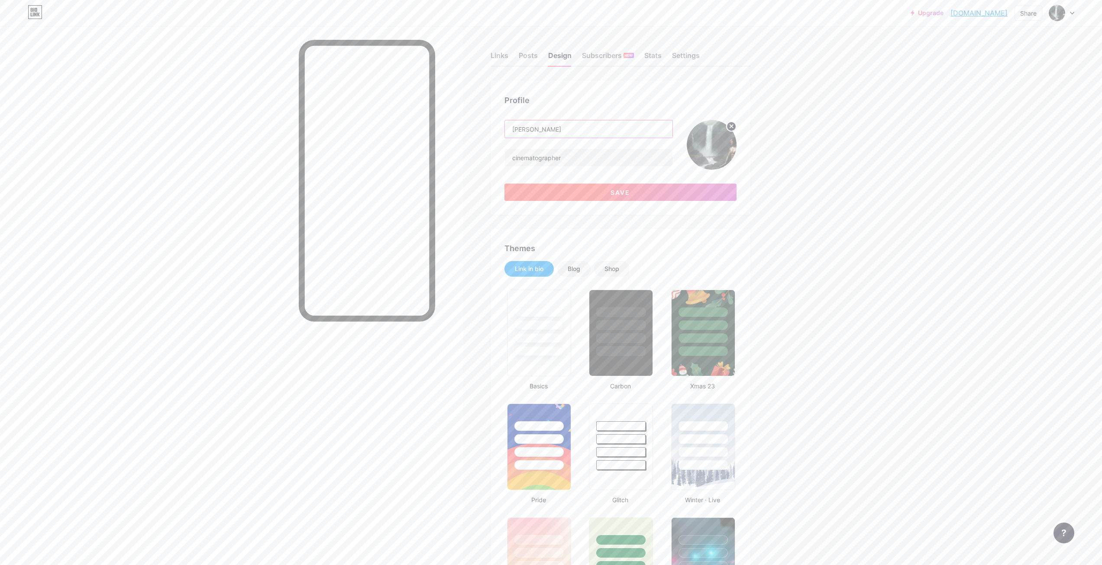
type input "ARUNKUMAR SELVAM"
click at [586, 187] on button "Save" at bounding box center [620, 192] width 232 height 17
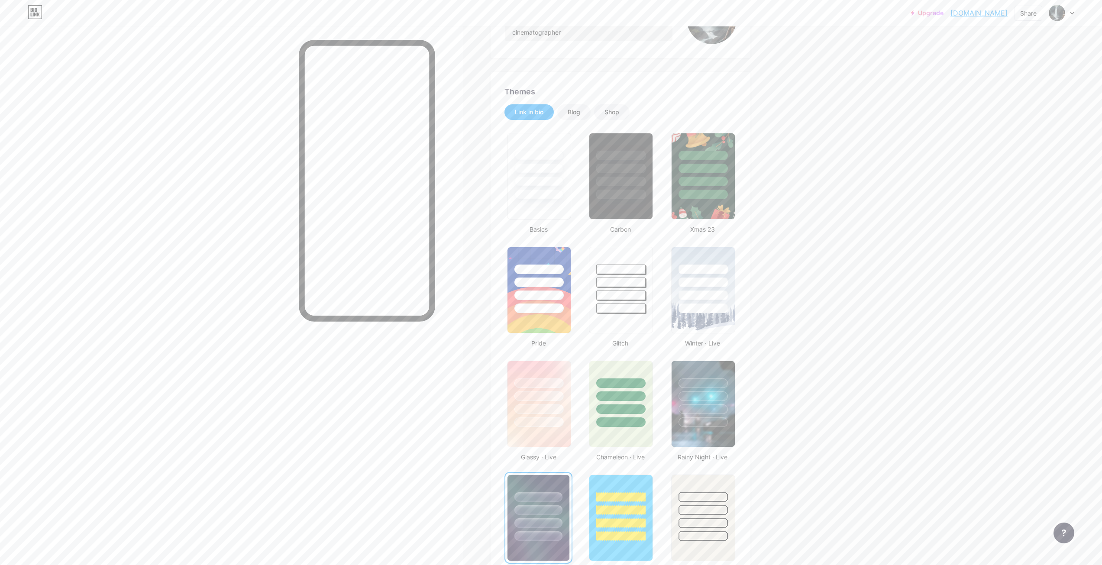
scroll to position [130, 0]
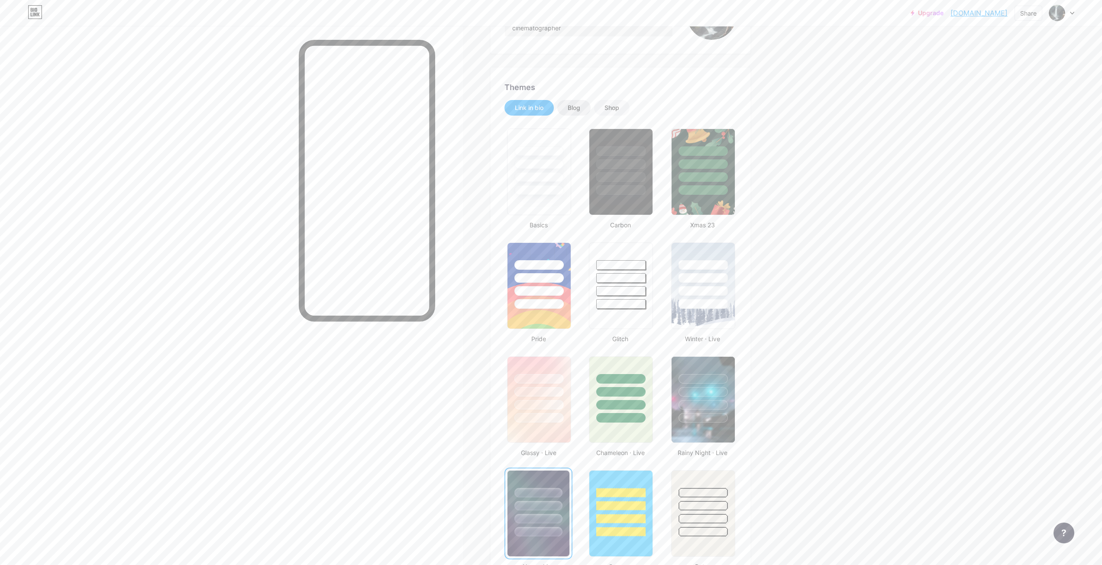
click at [573, 106] on div "Blog" at bounding box center [574, 107] width 13 height 9
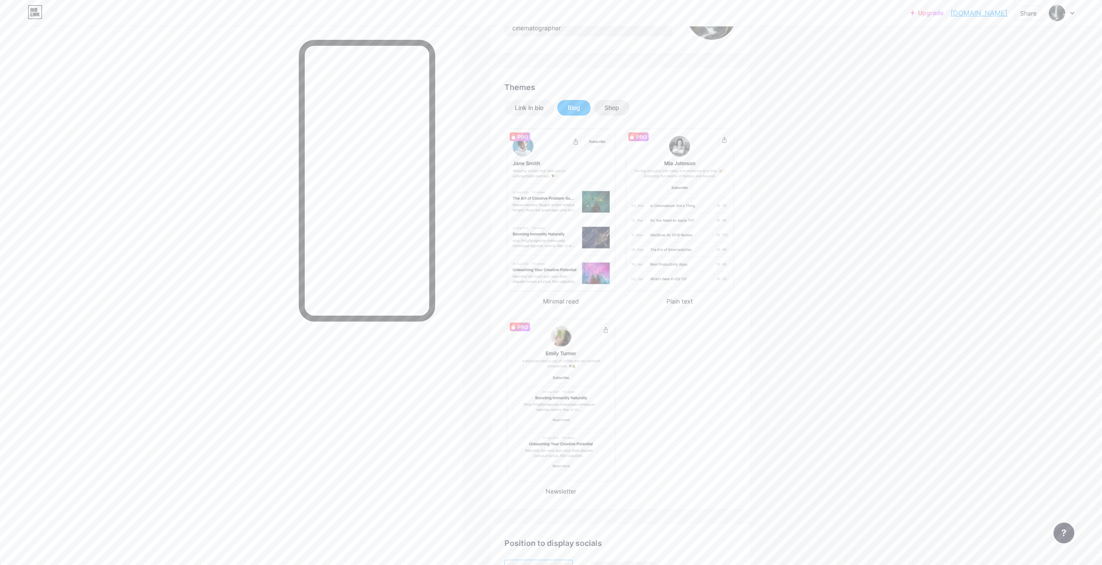
click at [619, 108] on div "Shop" at bounding box center [611, 107] width 15 height 9
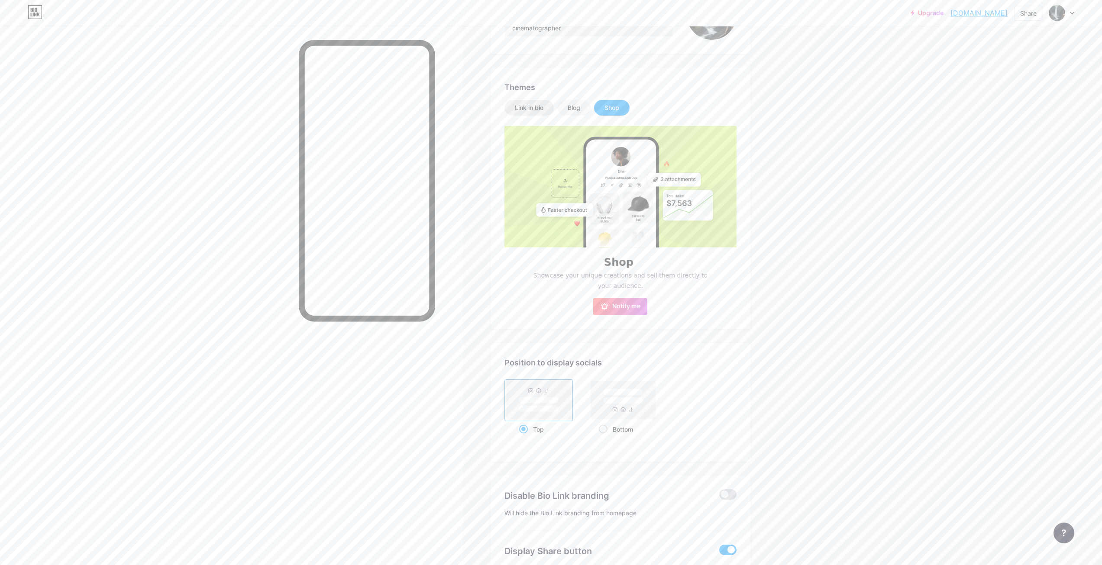
click at [531, 107] on div "Link in bio" at bounding box center [529, 107] width 29 height 9
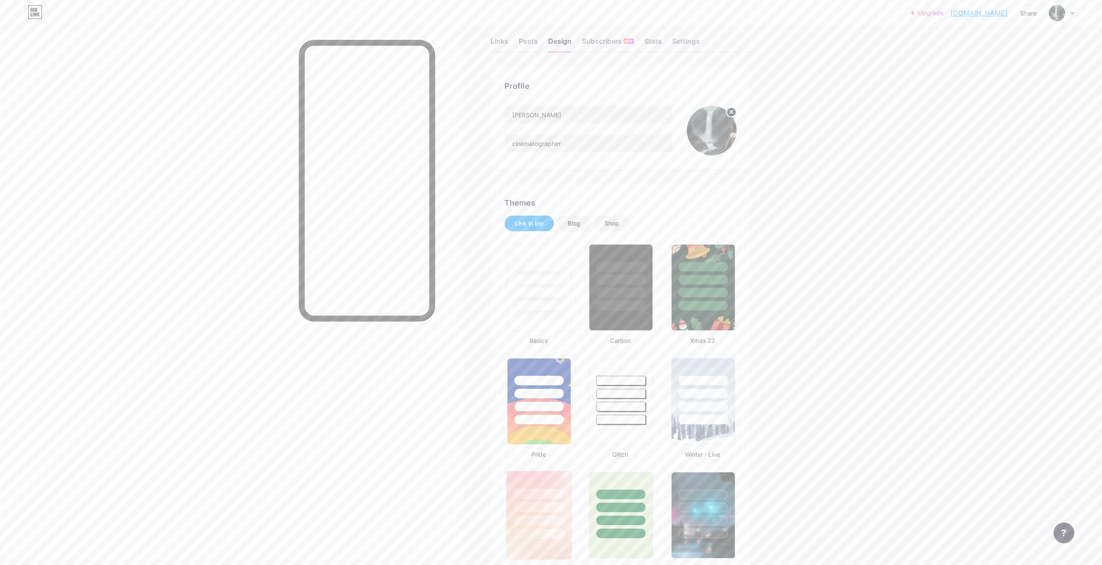
scroll to position [0, 0]
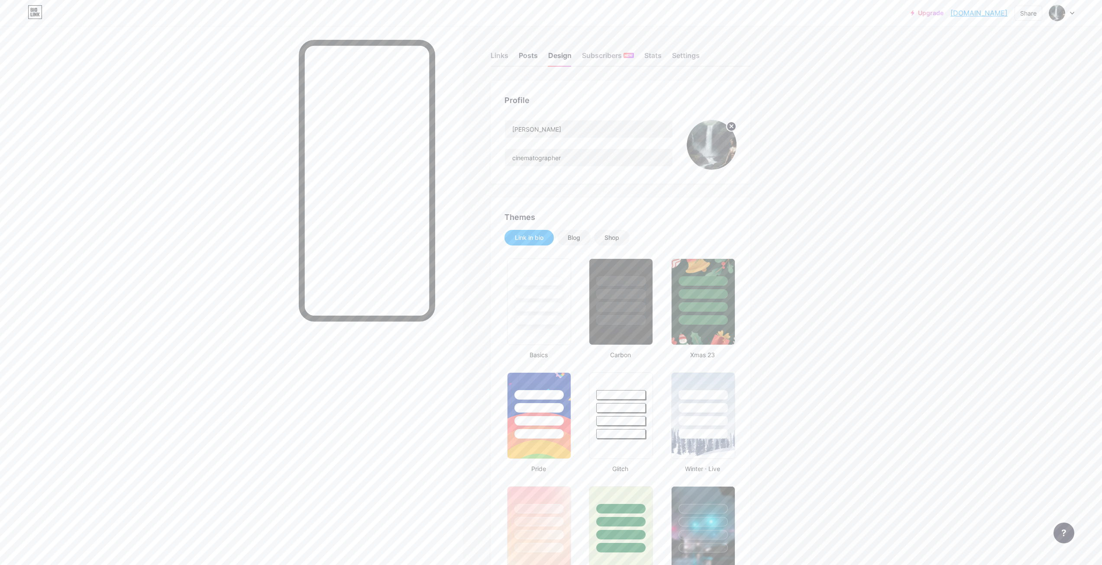
click at [534, 52] on div "Posts" at bounding box center [528, 58] width 19 height 16
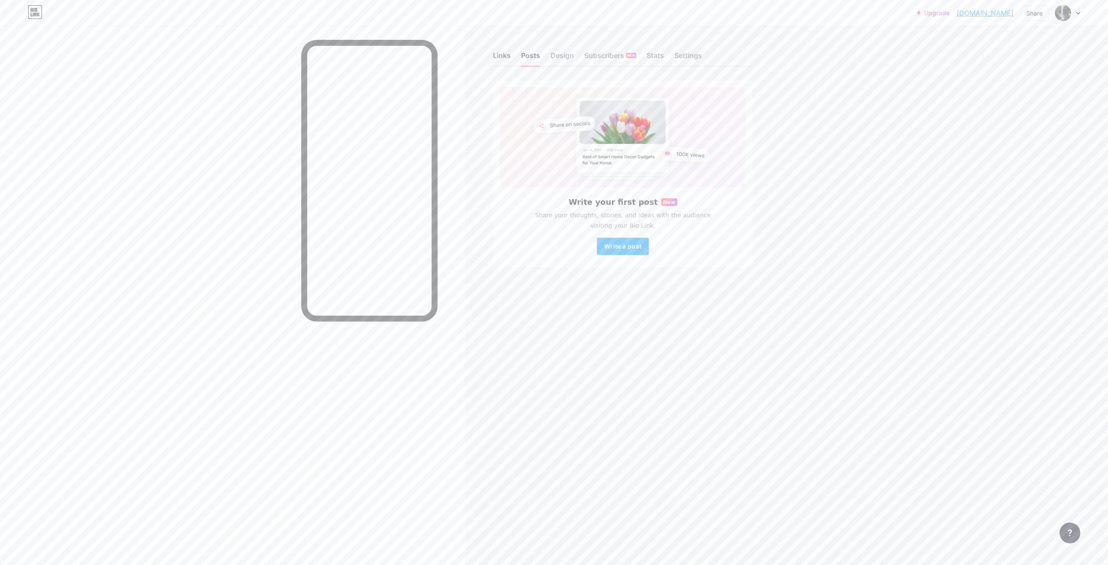
click at [509, 56] on div "Links" at bounding box center [502, 58] width 18 height 16
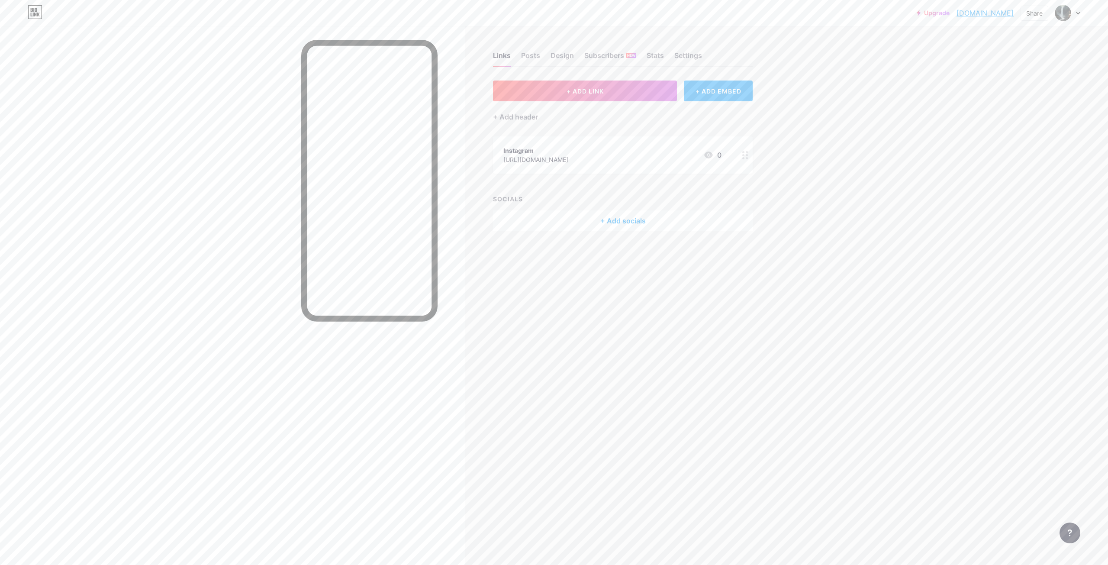
click at [716, 86] on div "+ ADD EMBED" at bounding box center [718, 91] width 69 height 21
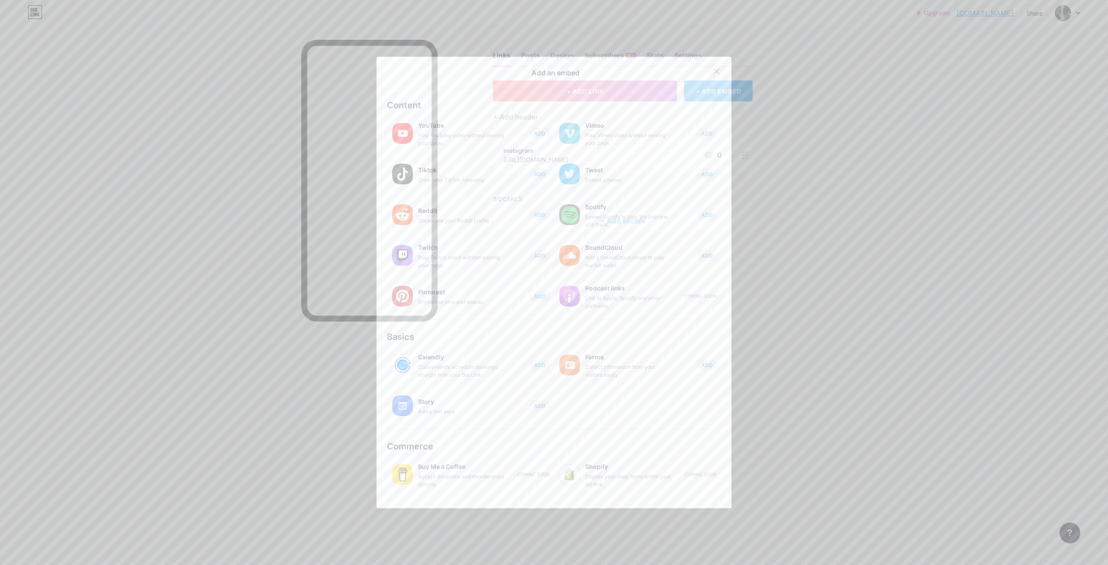
click at [714, 74] on icon at bounding box center [717, 71] width 7 height 7
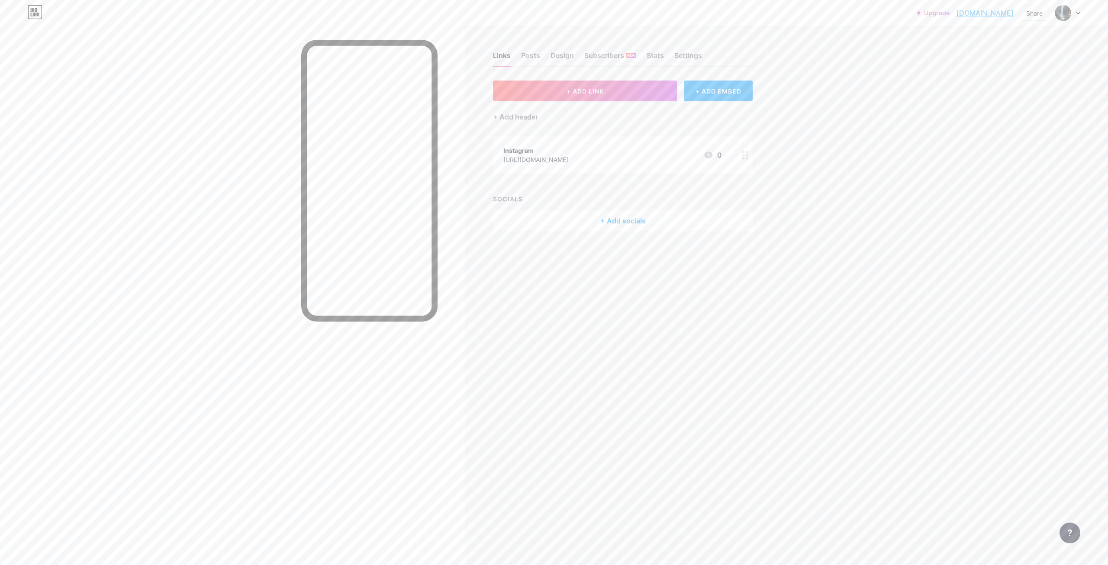
click at [723, 278] on div "Links Posts Design Subscribers NEW Stats Settings + ADD LINK + ADD EMBED + Add …" at bounding box center [394, 282] width 789 height 565
click at [556, 59] on div "Design" at bounding box center [562, 58] width 23 height 16
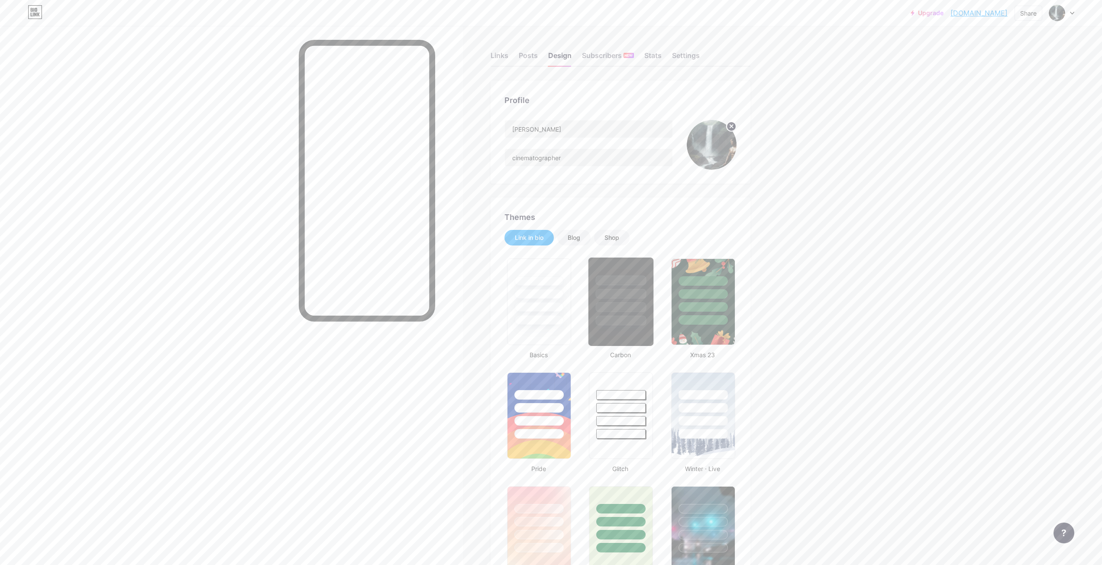
click at [624, 323] on div at bounding box center [621, 321] width 51 height 10
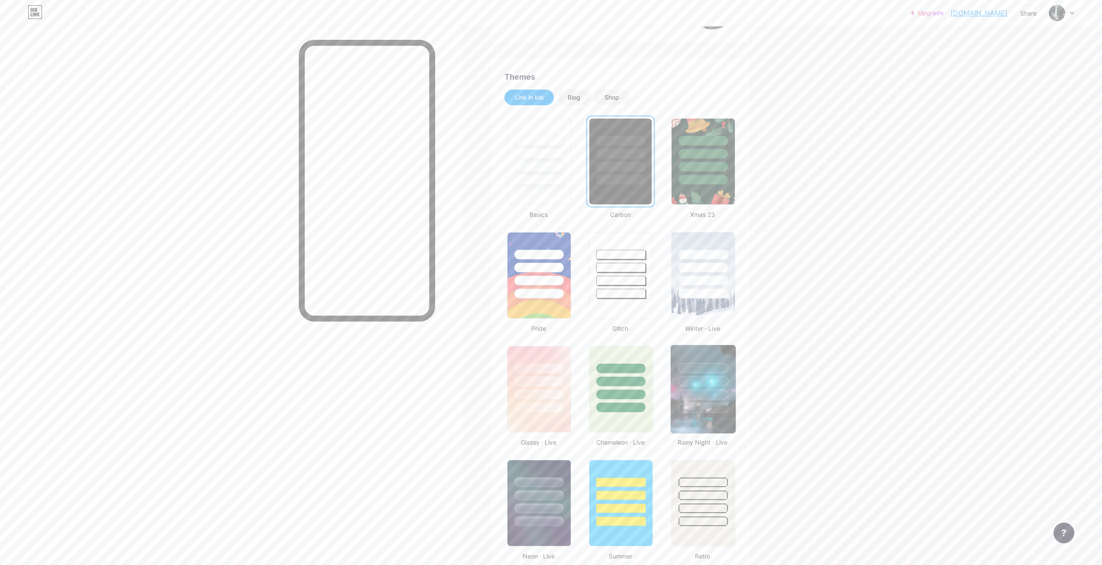
scroll to position [260, 0]
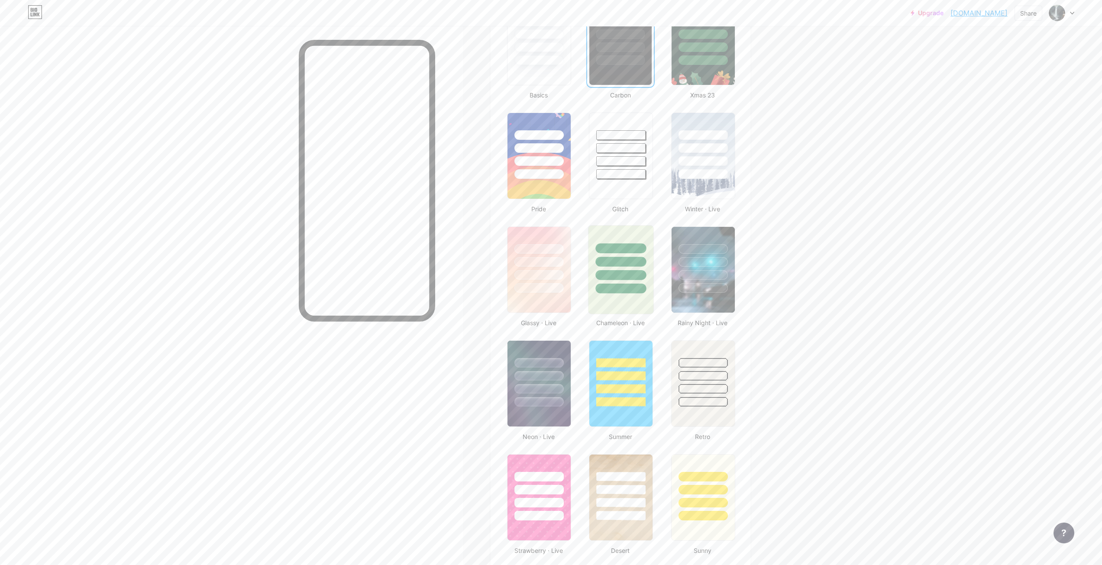
click at [617, 276] on div at bounding box center [621, 275] width 51 height 10
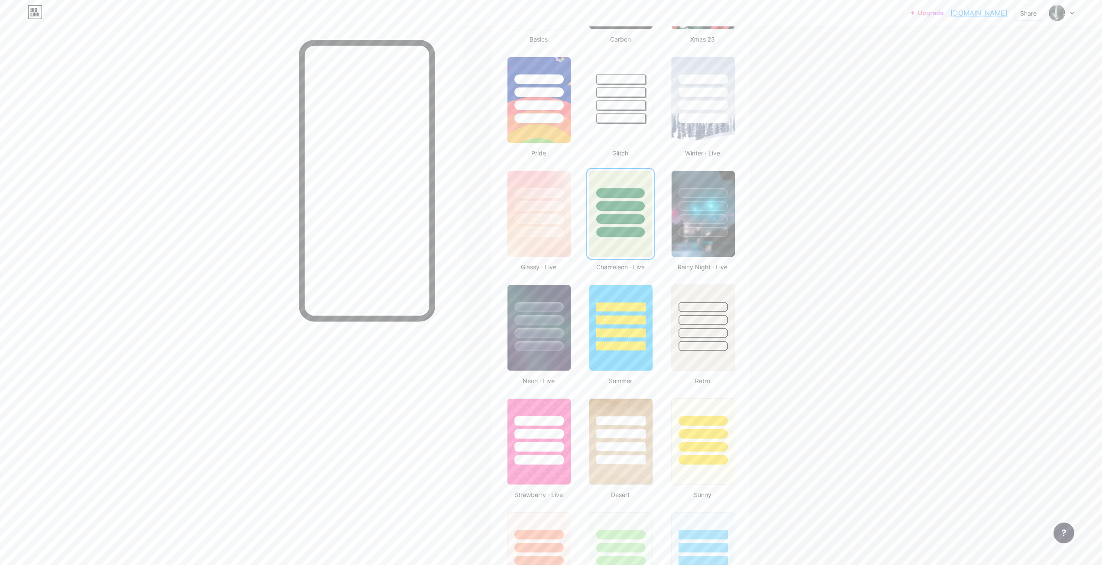
scroll to position [433, 0]
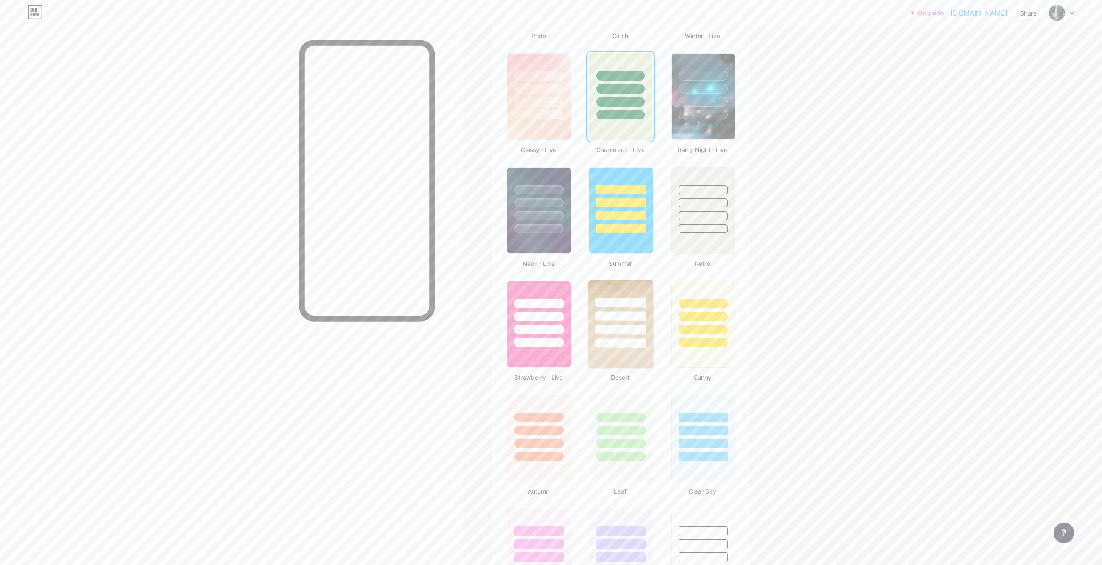
click at [628, 323] on div at bounding box center [620, 314] width 65 height 68
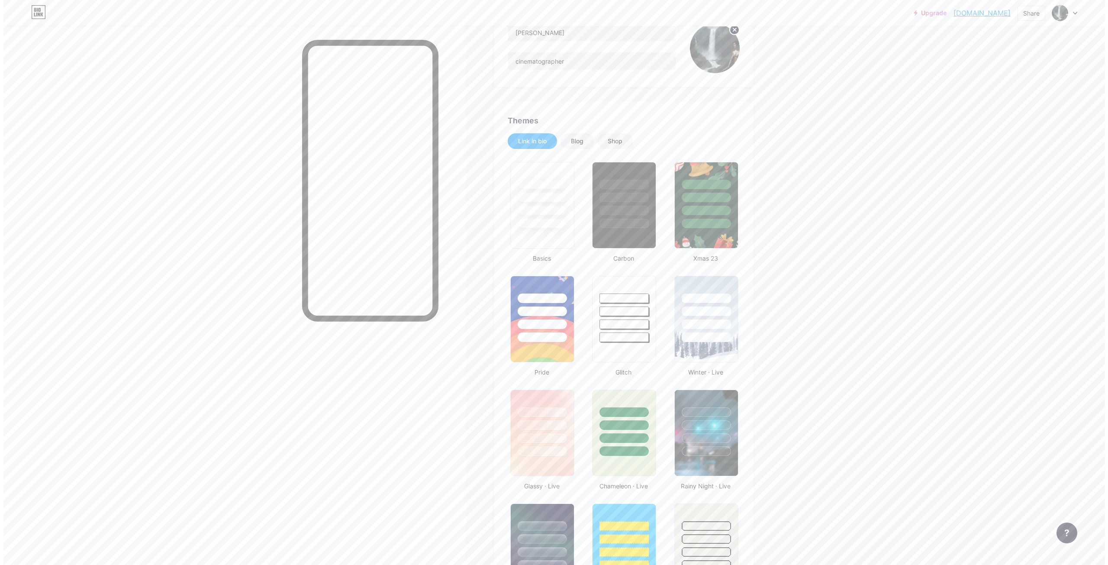
scroll to position [0, 0]
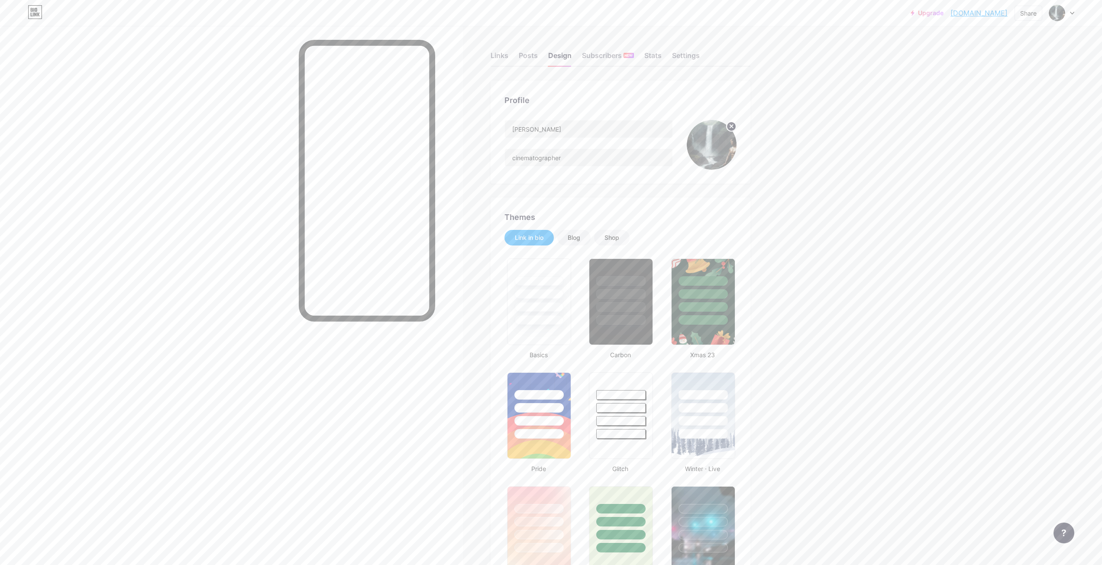
click at [517, 58] on div "Links Posts Design Subscribers NEW Stats Settings" at bounding box center [621, 51] width 260 height 30
click at [505, 58] on div "Links" at bounding box center [500, 58] width 18 height 16
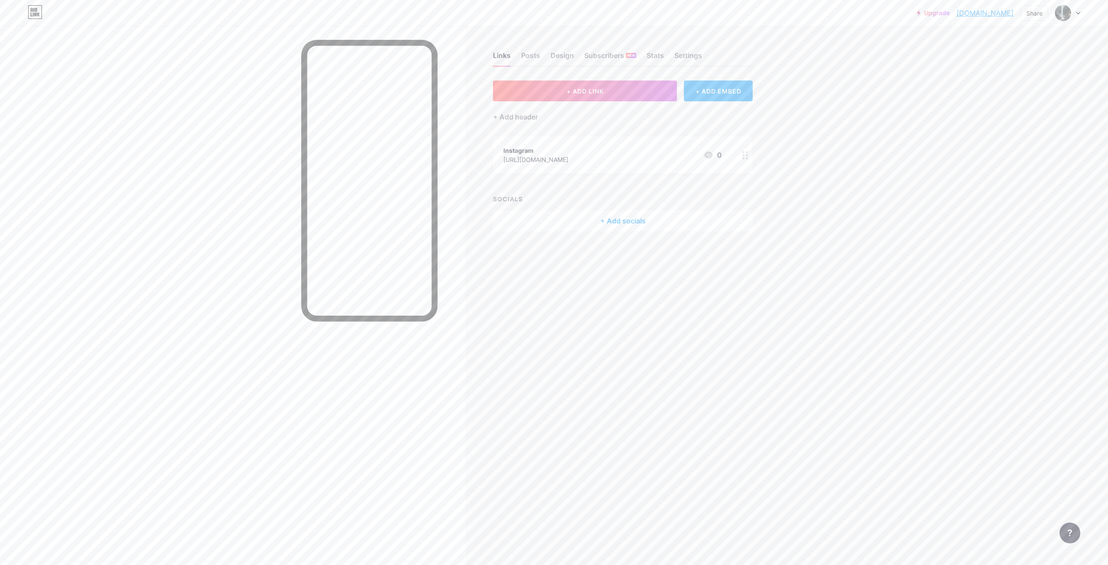
click at [727, 87] on div "+ ADD EMBED" at bounding box center [718, 91] width 69 height 21
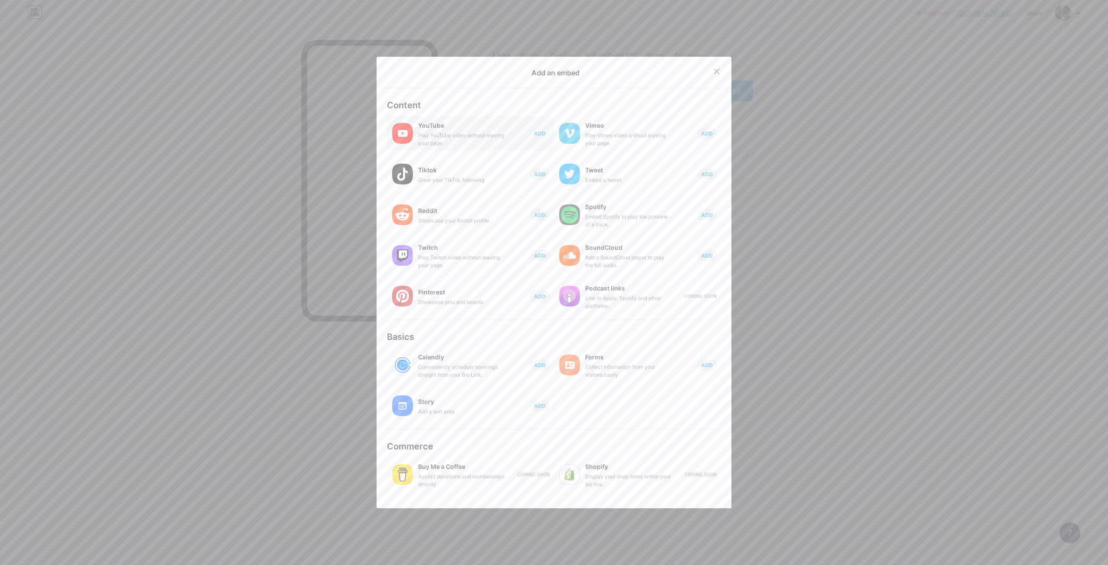
click at [535, 131] on span "ADD" at bounding box center [540, 133] width 12 height 7
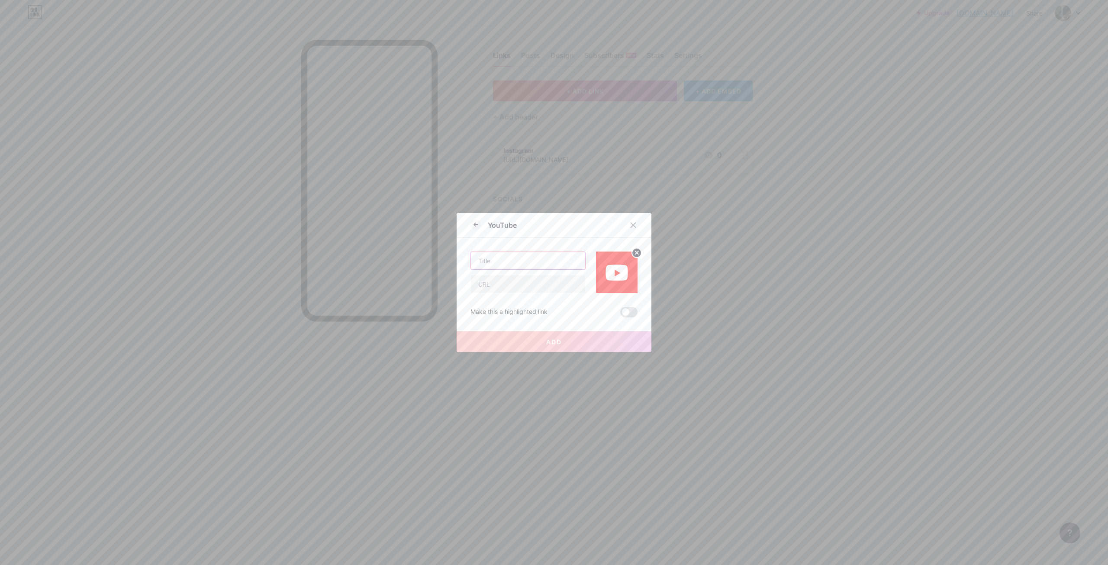
click at [531, 258] on input "text" at bounding box center [528, 260] width 114 height 17
type input "Showreel"
click at [532, 275] on input "text" at bounding box center [528, 283] width 114 height 17
paste input "https://youtu.be/EhjsMkCaEP0"
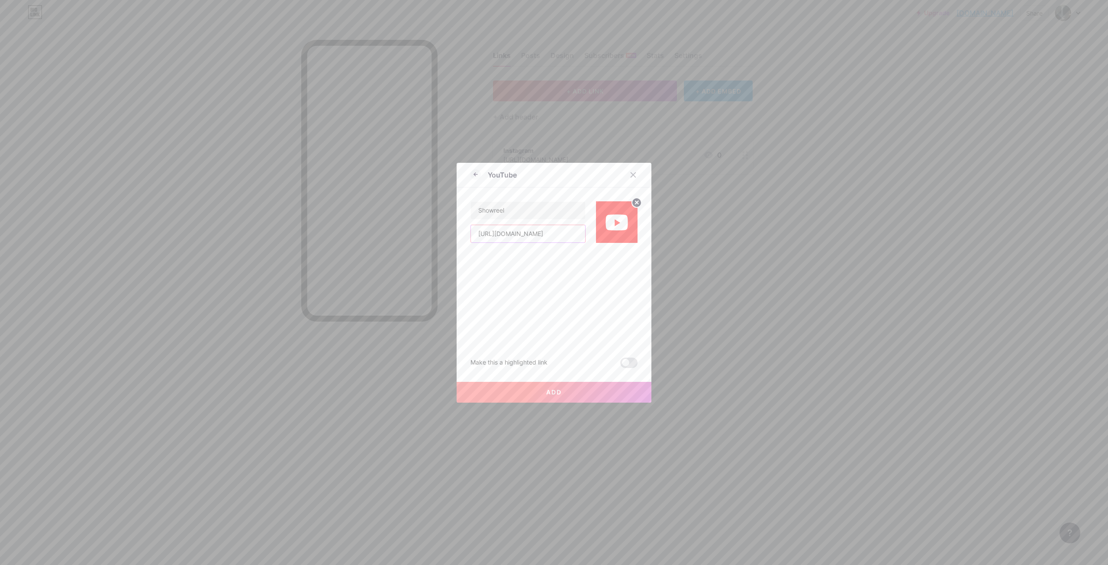
type input "https://youtu.be/EhjsMkCaEP0"
click at [554, 392] on span "Add" at bounding box center [554, 391] width 16 height 7
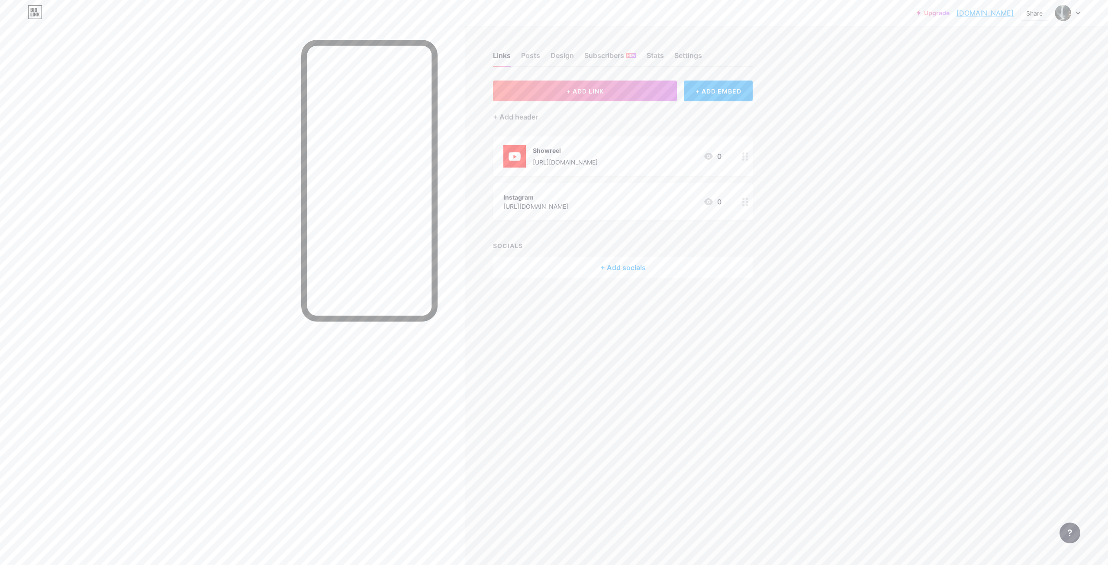
click at [744, 155] on circle at bounding box center [744, 156] width 2 height 2
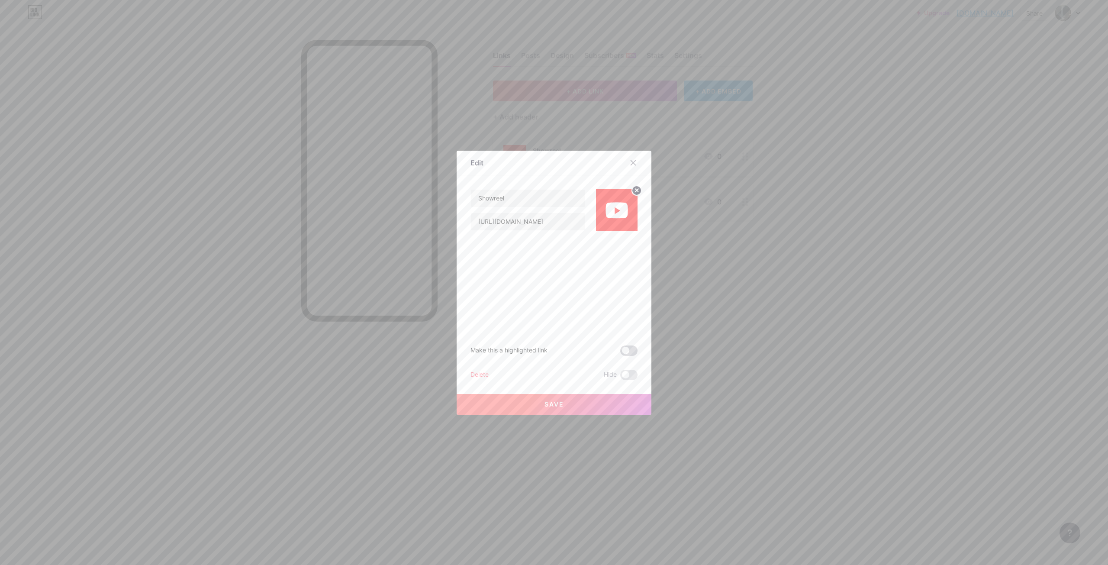
click at [629, 353] on span at bounding box center [628, 351] width 17 height 10
click at [620, 353] on input "checkbox" at bounding box center [620, 353] width 0 height 0
click at [552, 405] on span "Save" at bounding box center [554, 404] width 19 height 7
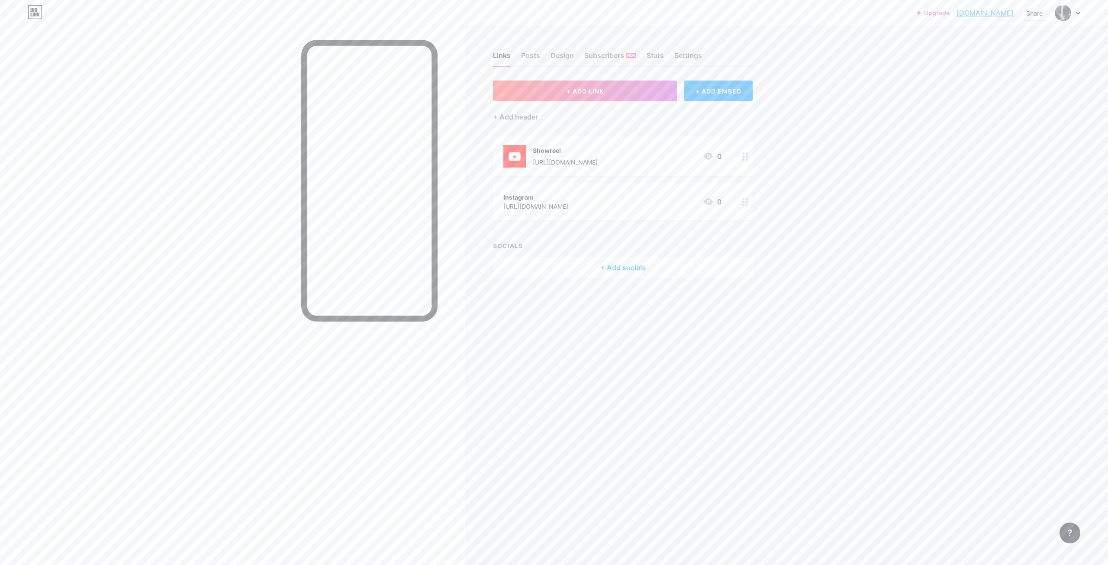
click at [746, 159] on icon at bounding box center [746, 156] width 6 height 8
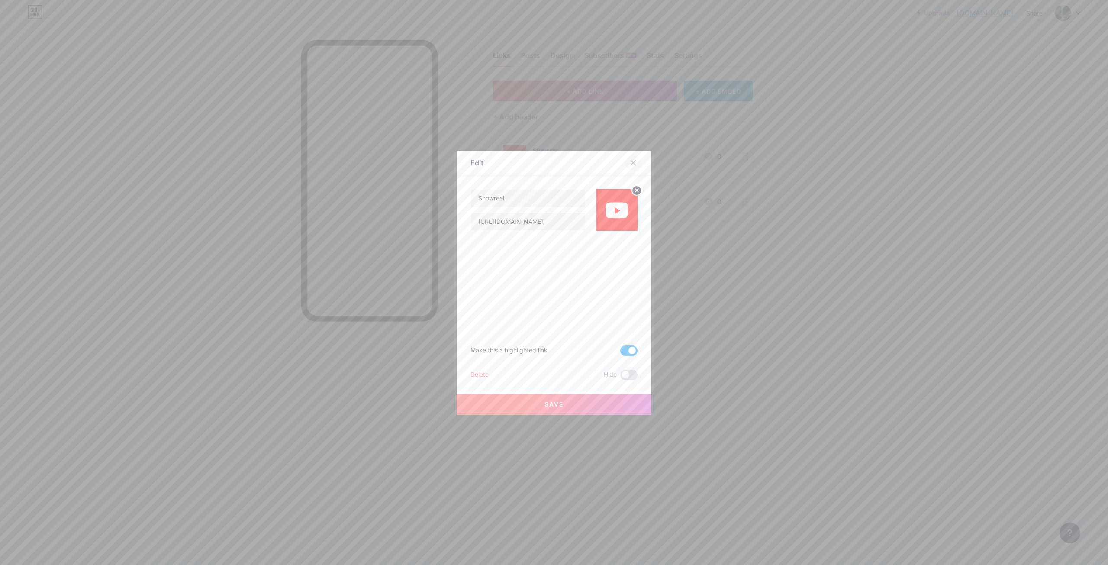
click at [630, 162] on icon at bounding box center [633, 162] width 7 height 7
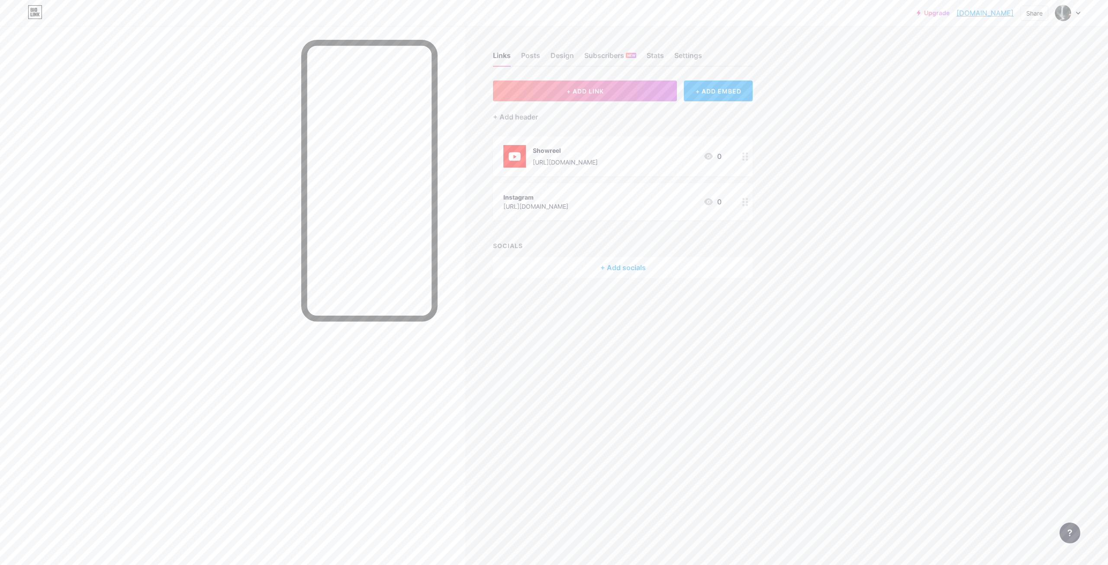
click at [748, 156] on circle at bounding box center [747, 156] width 2 height 2
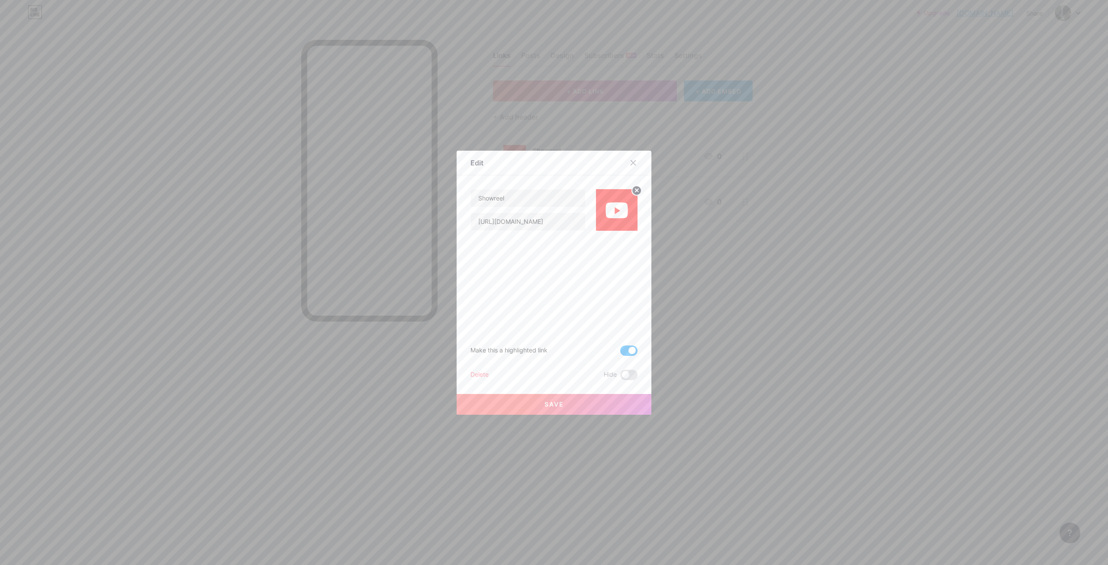
click at [625, 351] on span at bounding box center [628, 351] width 17 height 10
click at [620, 353] on input "checkbox" at bounding box center [620, 353] width 0 height 0
click at [559, 406] on span "Save" at bounding box center [554, 404] width 19 height 7
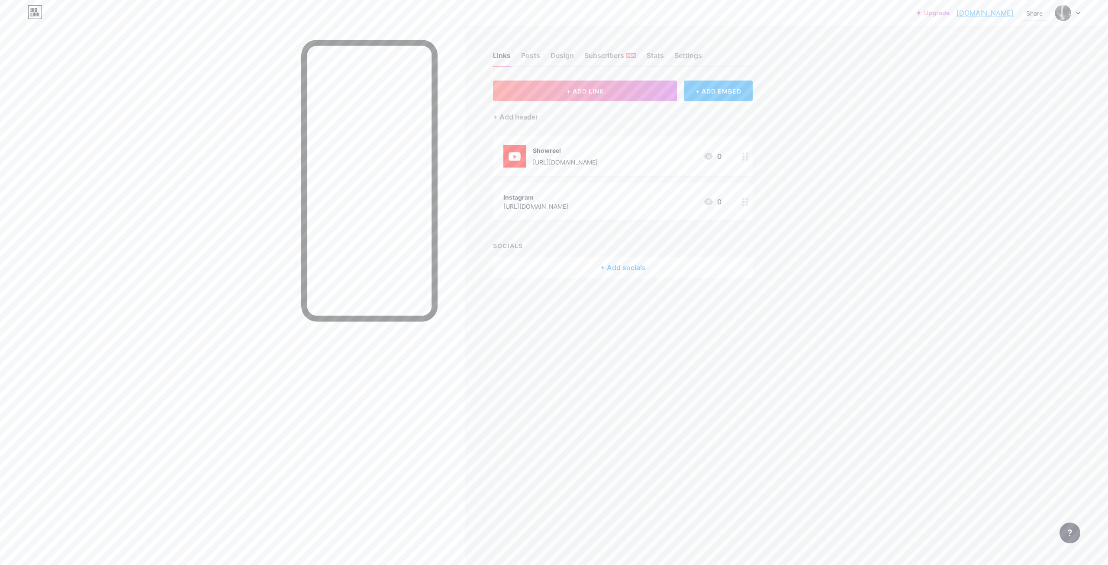
click at [743, 202] on div at bounding box center [745, 201] width 15 height 37
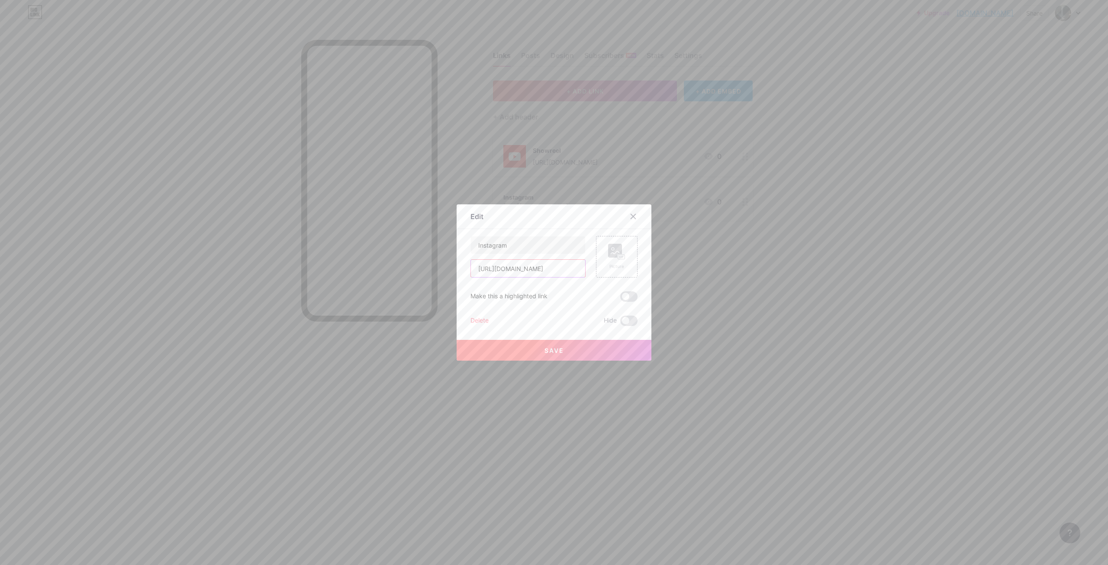
click at [556, 268] on input "https://www.instagram.com/aks_travel_mind/" at bounding box center [528, 268] width 114 height 17
paste input "runkumarselvam_ak/?next=%2F"
type input "https://www.instagram.com/arunkumarselvam_ak/?next=%2F"
click at [586, 357] on button "Save" at bounding box center [554, 350] width 195 height 21
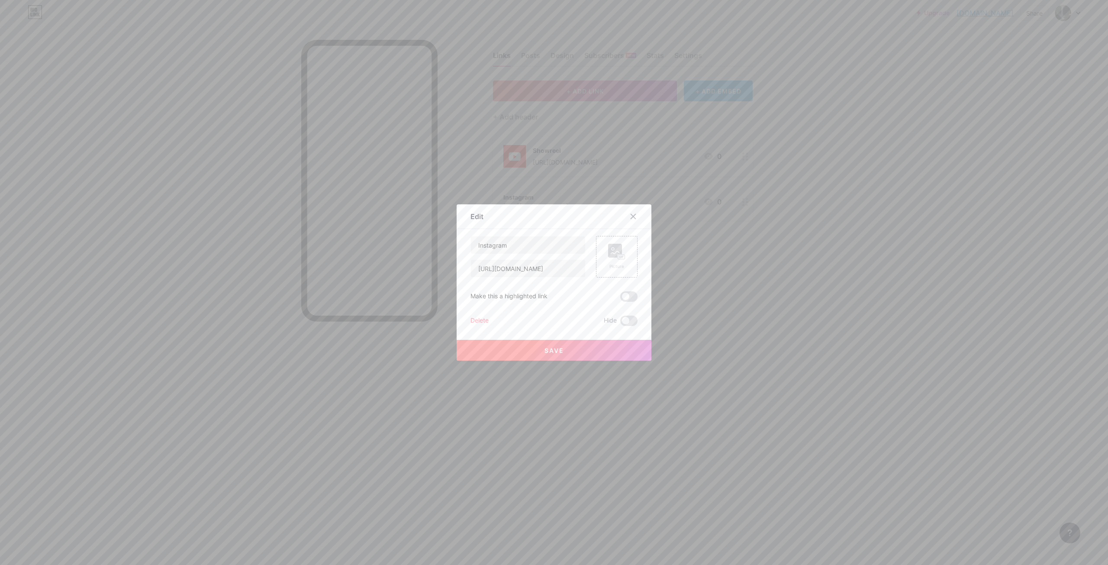
scroll to position [0, 0]
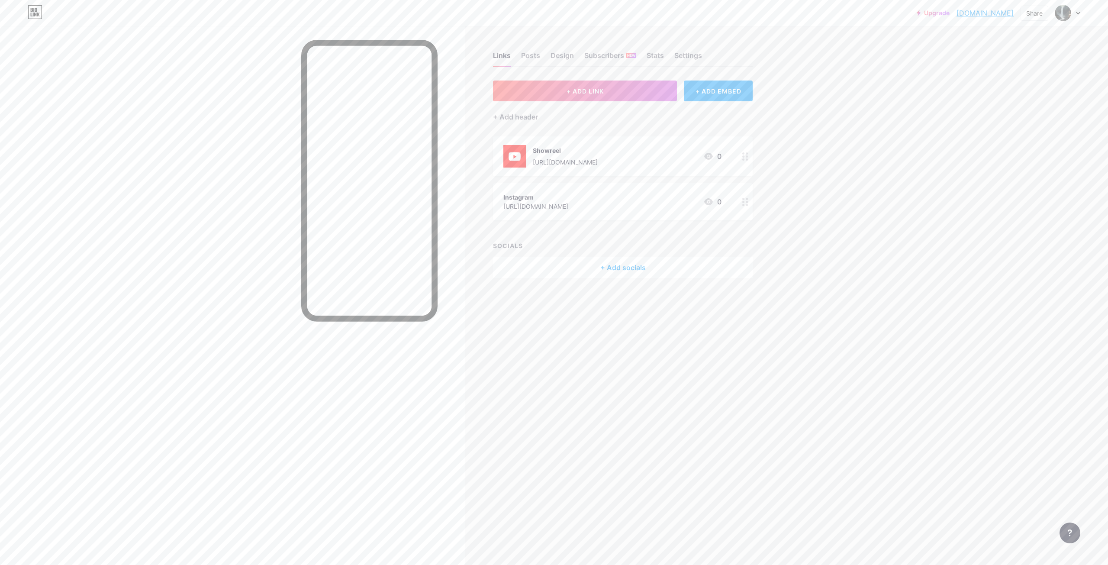
click at [917, 11] on link "Upgrade" at bounding box center [933, 13] width 33 height 7
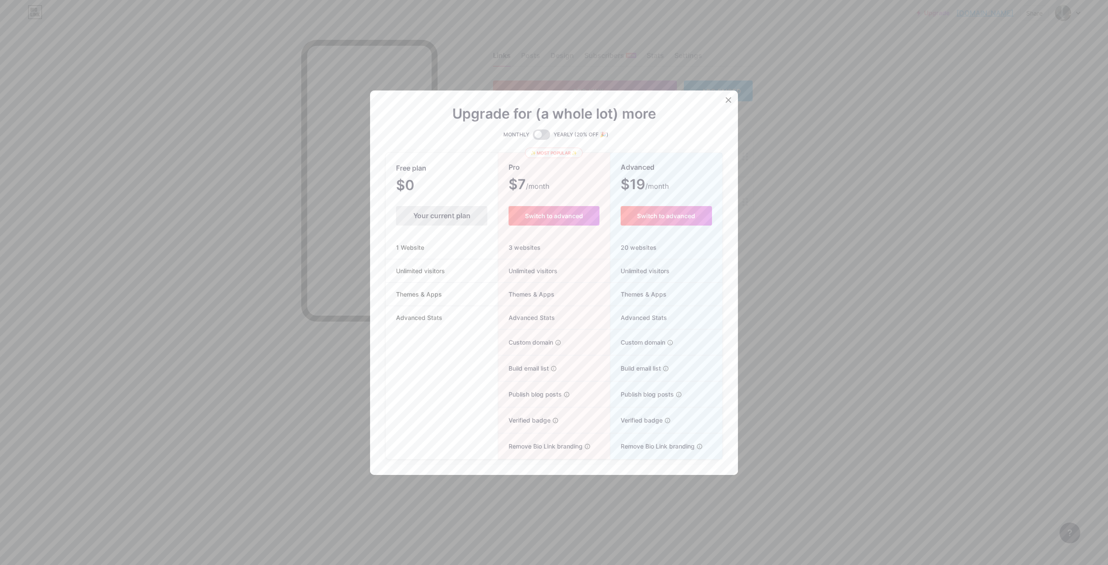
click at [545, 132] on span at bounding box center [541, 134] width 17 height 10
click at [533, 137] on input "checkbox" at bounding box center [533, 137] width 0 height 0
click at [727, 100] on icon at bounding box center [728, 100] width 7 height 7
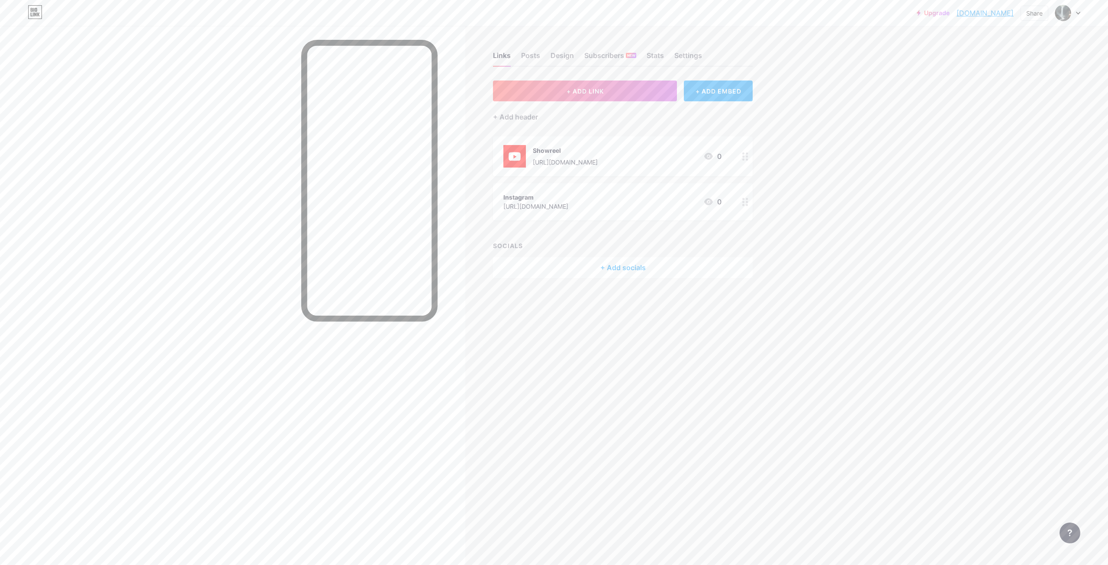
click at [840, 115] on div "Upgrade arunkumarselvam... arunkumarselvam.bio.link Share Switch accounts ARUNK…" at bounding box center [554, 282] width 1108 height 565
click at [1070, 15] on img at bounding box center [1064, 13] width 14 height 14
click at [1014, 69] on div "Switch accounts ARUNKUMAR SELVAM bio.link/arunkumarselvam + Add a new page" at bounding box center [1026, 55] width 107 height 63
click at [1014, 76] on div "+ Add a new page" at bounding box center [1027, 75] width 97 height 9
